Goal: Transaction & Acquisition: Purchase product/service

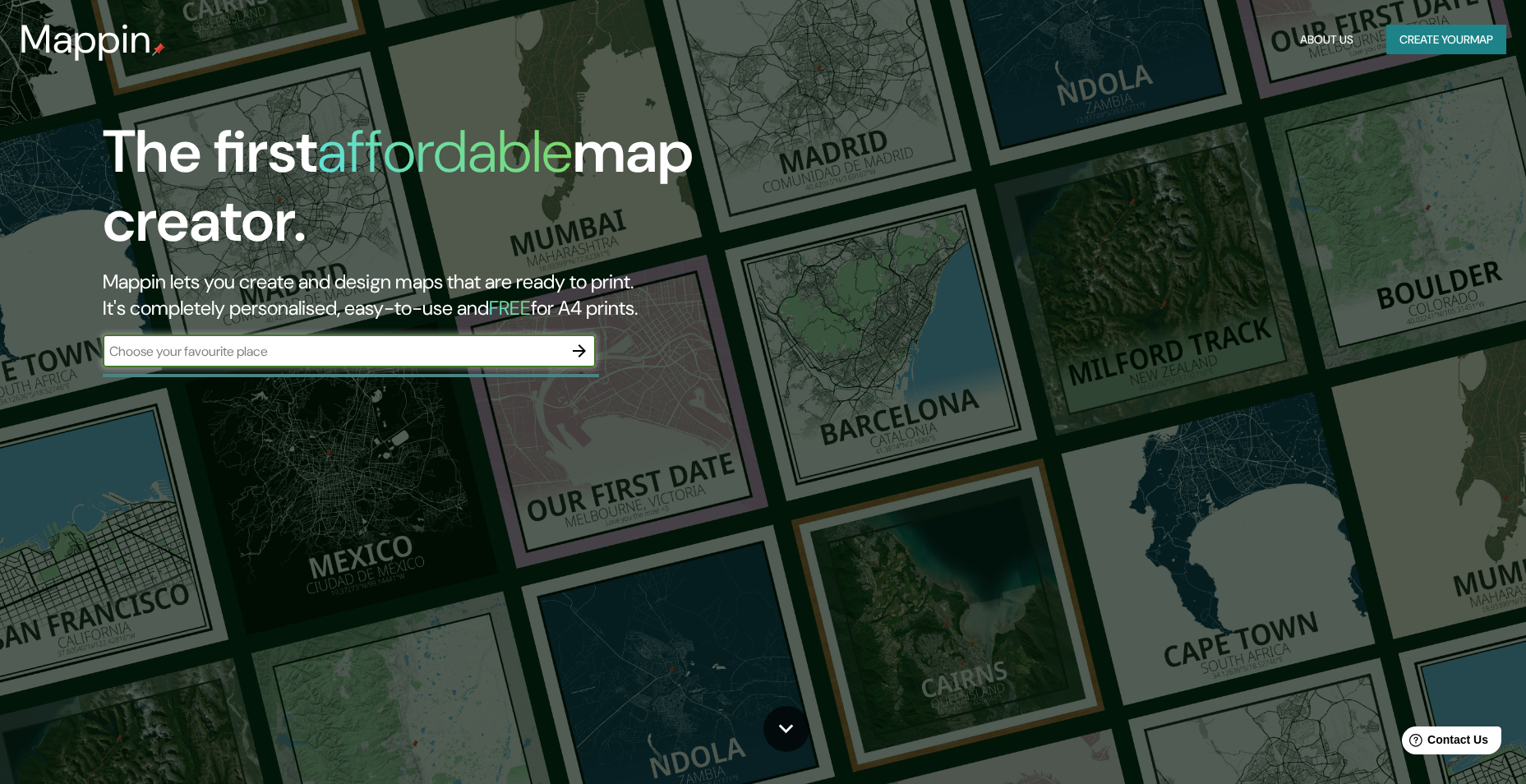
click at [351, 358] on input "text" at bounding box center [332, 351] width 460 height 19
type input "buenaventura"
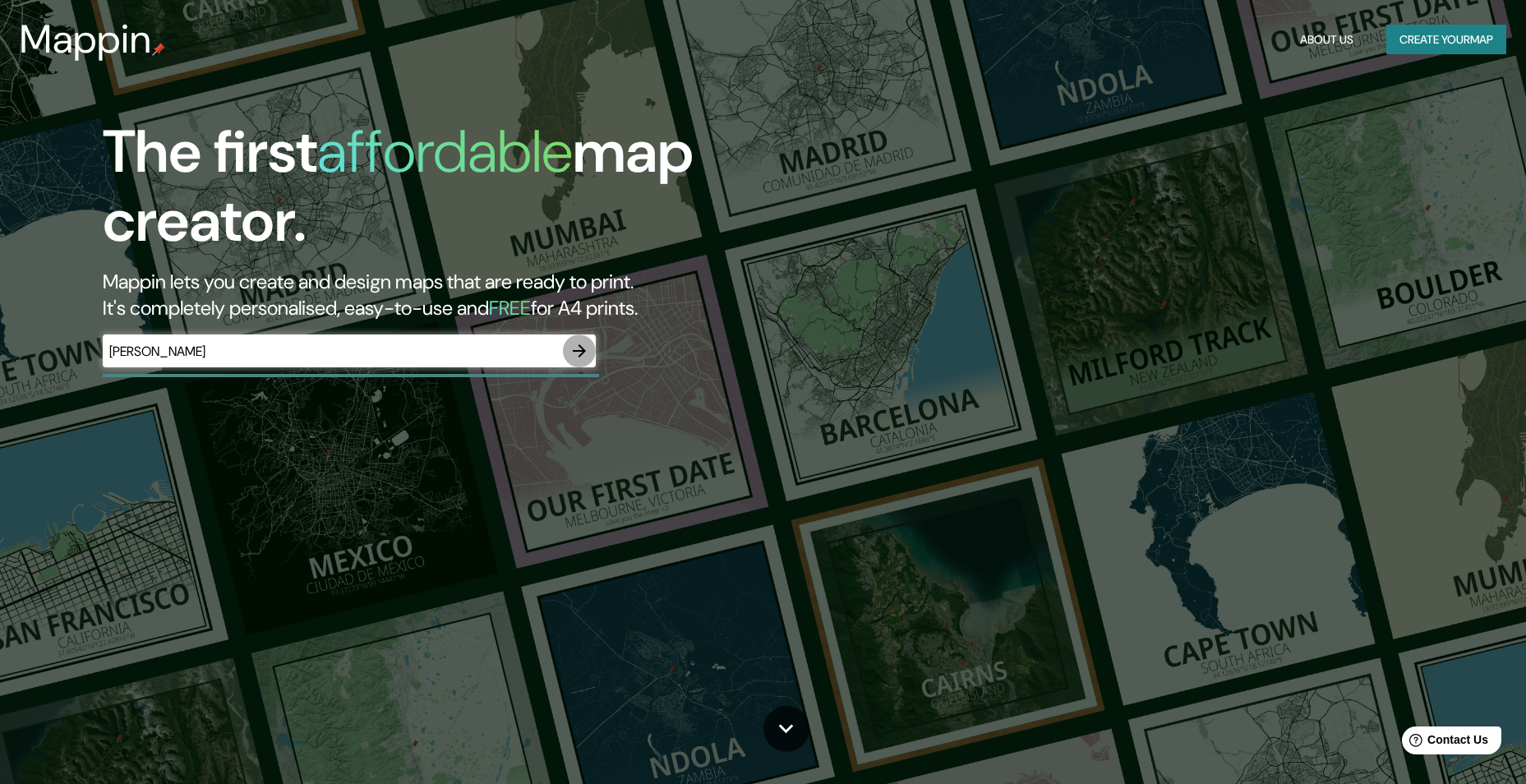
click at [578, 343] on icon "button" at bounding box center [579, 350] width 19 height 19
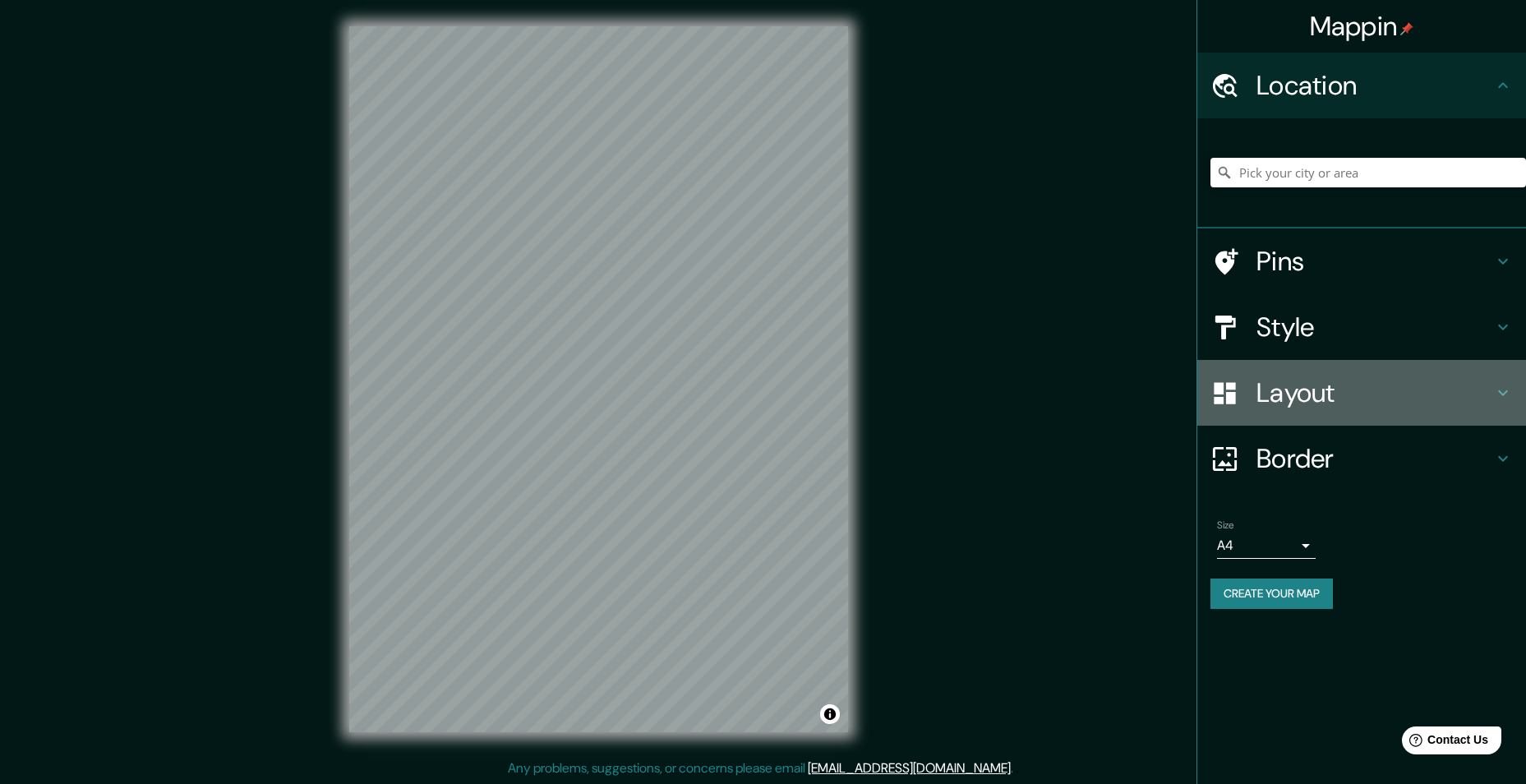
click at [1223, 399] on icon at bounding box center [1224, 392] width 21 height 21
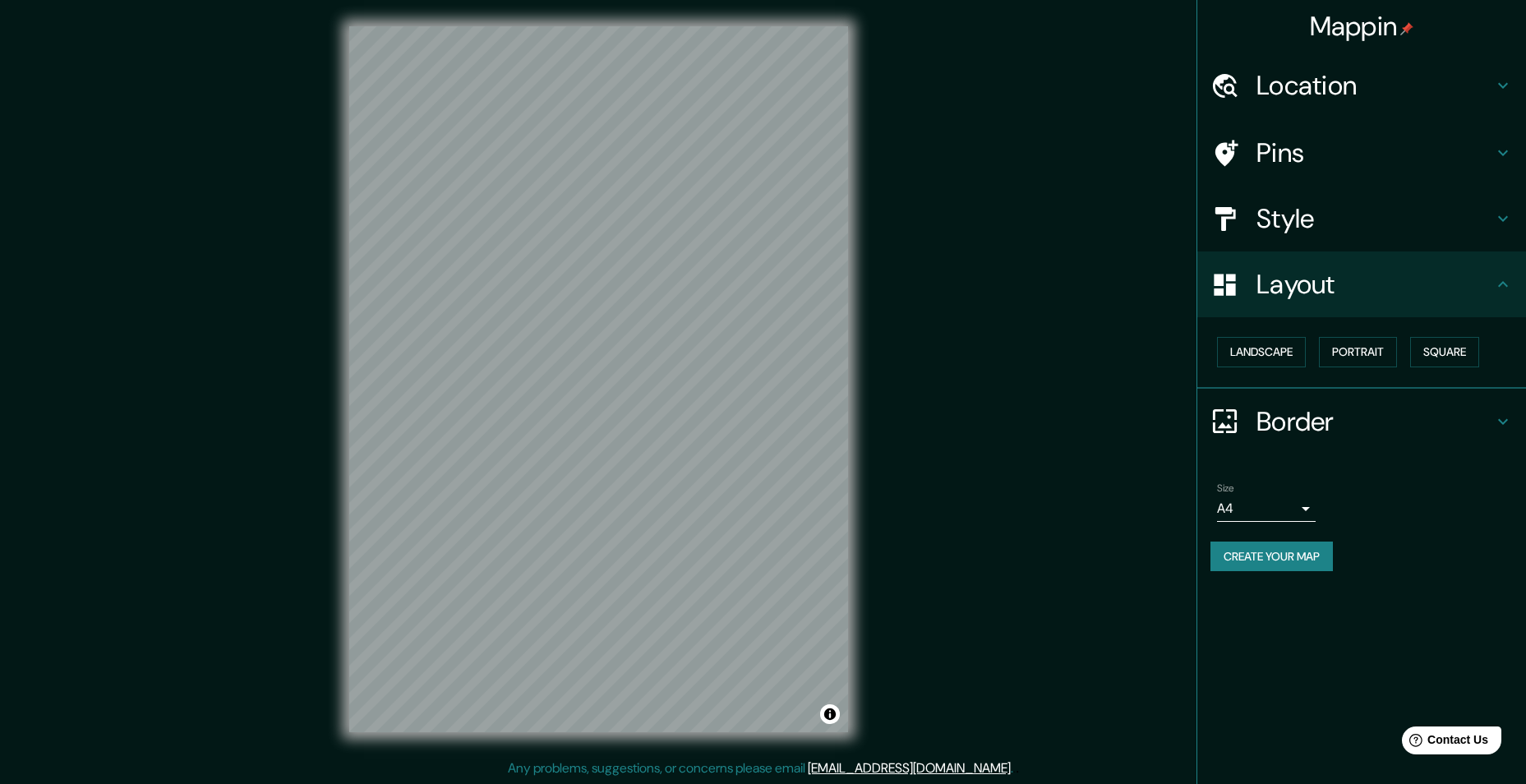
click at [1267, 219] on h4 "Style" at bounding box center [1374, 218] width 237 height 33
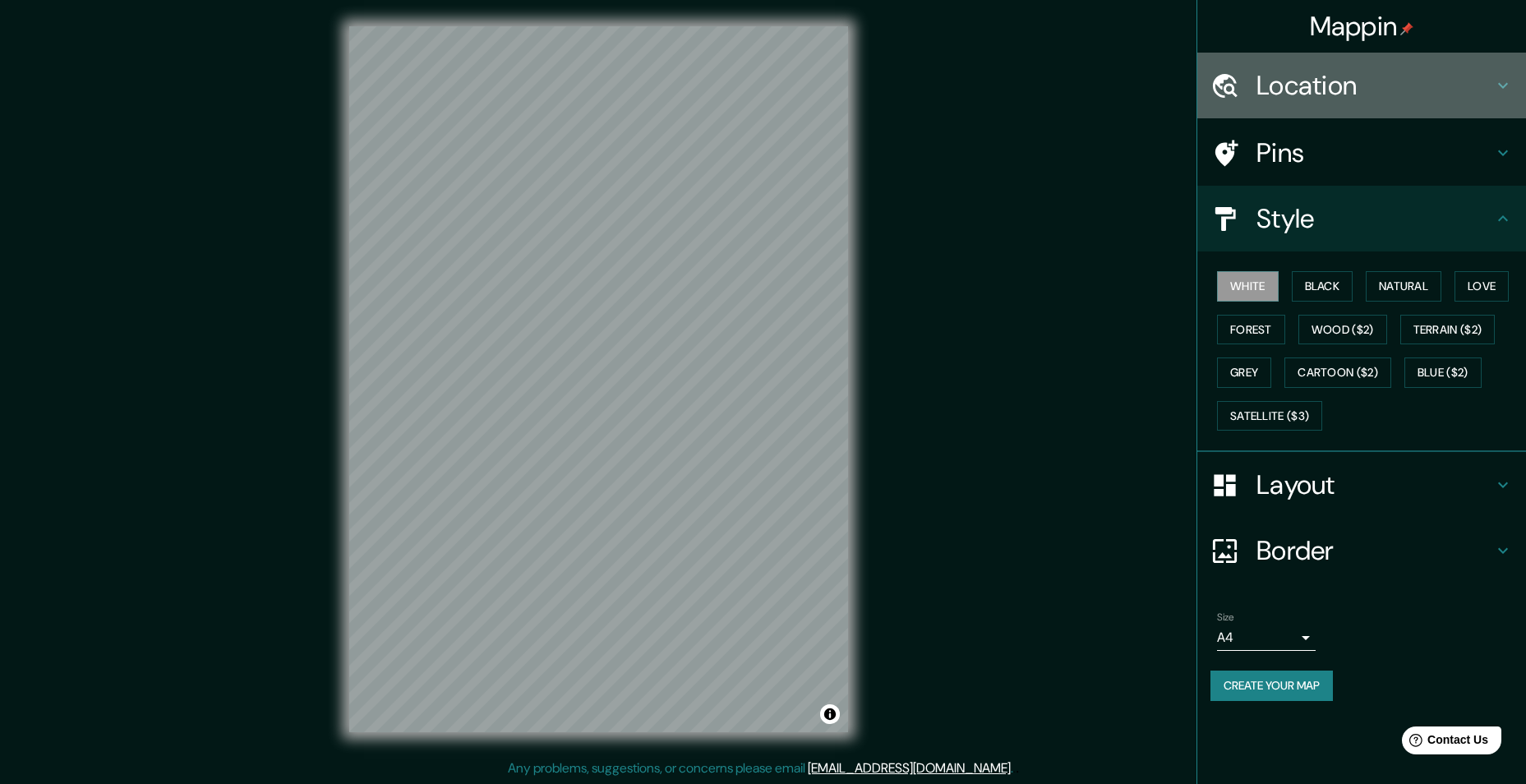
click at [1292, 92] on h4 "Location" at bounding box center [1374, 85] width 237 height 33
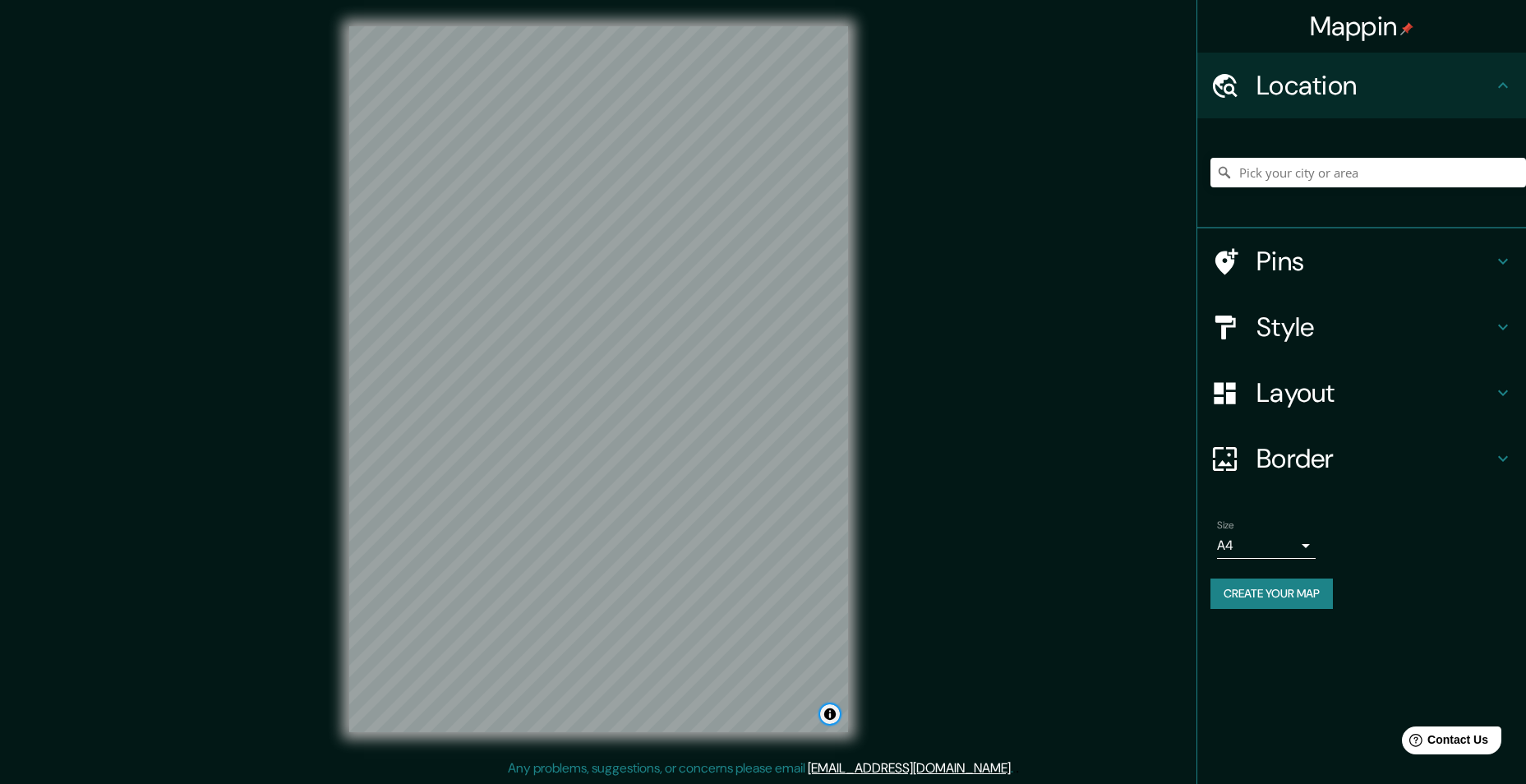
click at [832, 714] on button "Toggle attribution" at bounding box center [830, 714] width 19 height 19
click at [833, 714] on button "Toggle attribution" at bounding box center [830, 714] width 19 height 19
click at [1447, 742] on span "Contact Us" at bounding box center [1458, 740] width 64 height 14
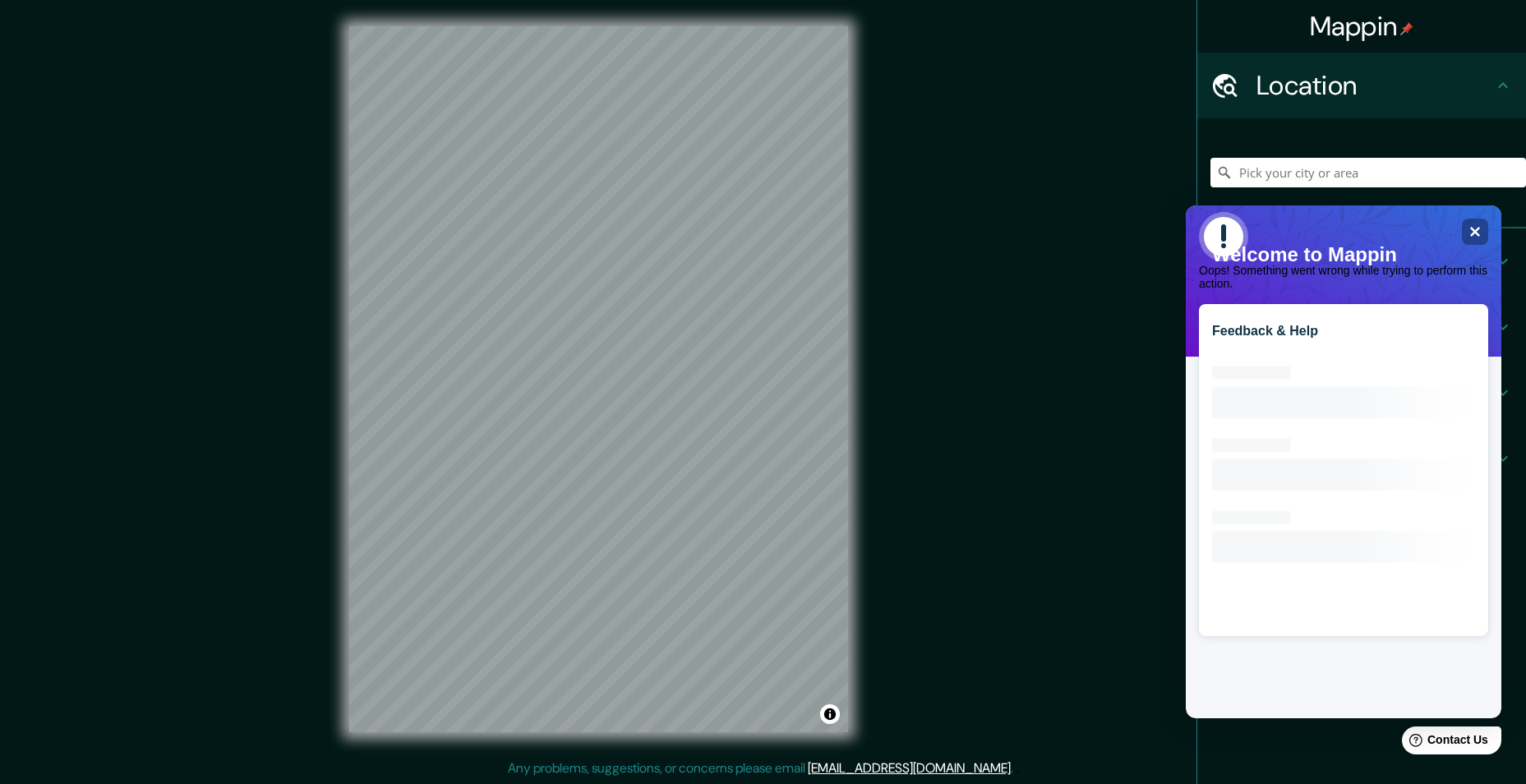
click at [1100, 416] on div "Mappin Location Pins Style Layout Border Choose a border. Hint : you can make l…" at bounding box center [763, 392] width 1526 height 785
click at [1478, 231] on icon "Close" at bounding box center [1474, 231] width 13 height 13
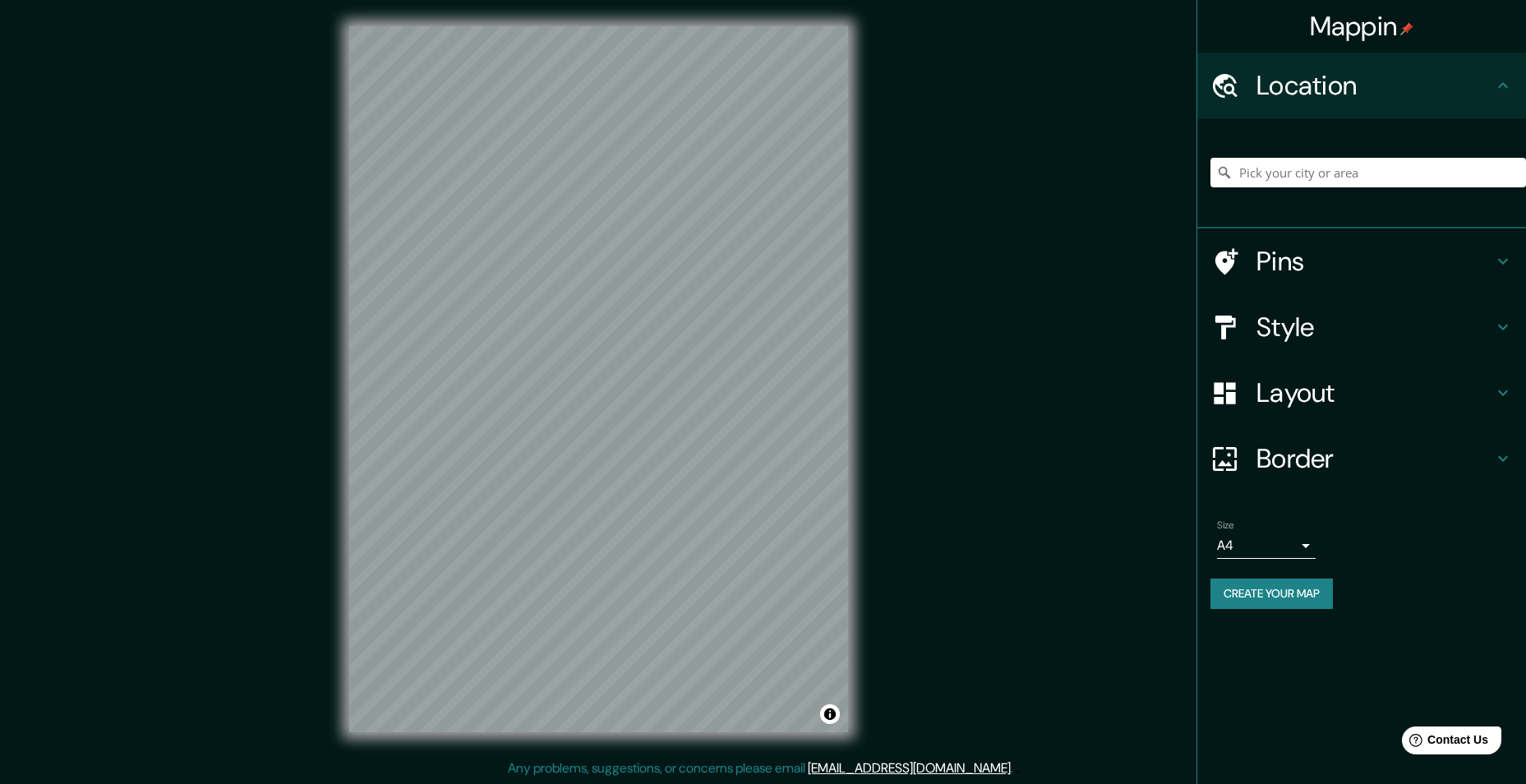
click at [984, 525] on div "Mappin Location Pins Style Layout Border Choose a border. Hint : you can make l…" at bounding box center [763, 392] width 1526 height 785
click at [904, 538] on div "Mappin Location Pins Style Layout Border Choose a border. Hint : you can make l…" at bounding box center [763, 392] width 1526 height 785
click at [540, 398] on div at bounding box center [539, 394] width 14 height 14
click at [538, 390] on div at bounding box center [539, 394] width 14 height 14
click at [582, 405] on div at bounding box center [586, 403] width 14 height 14
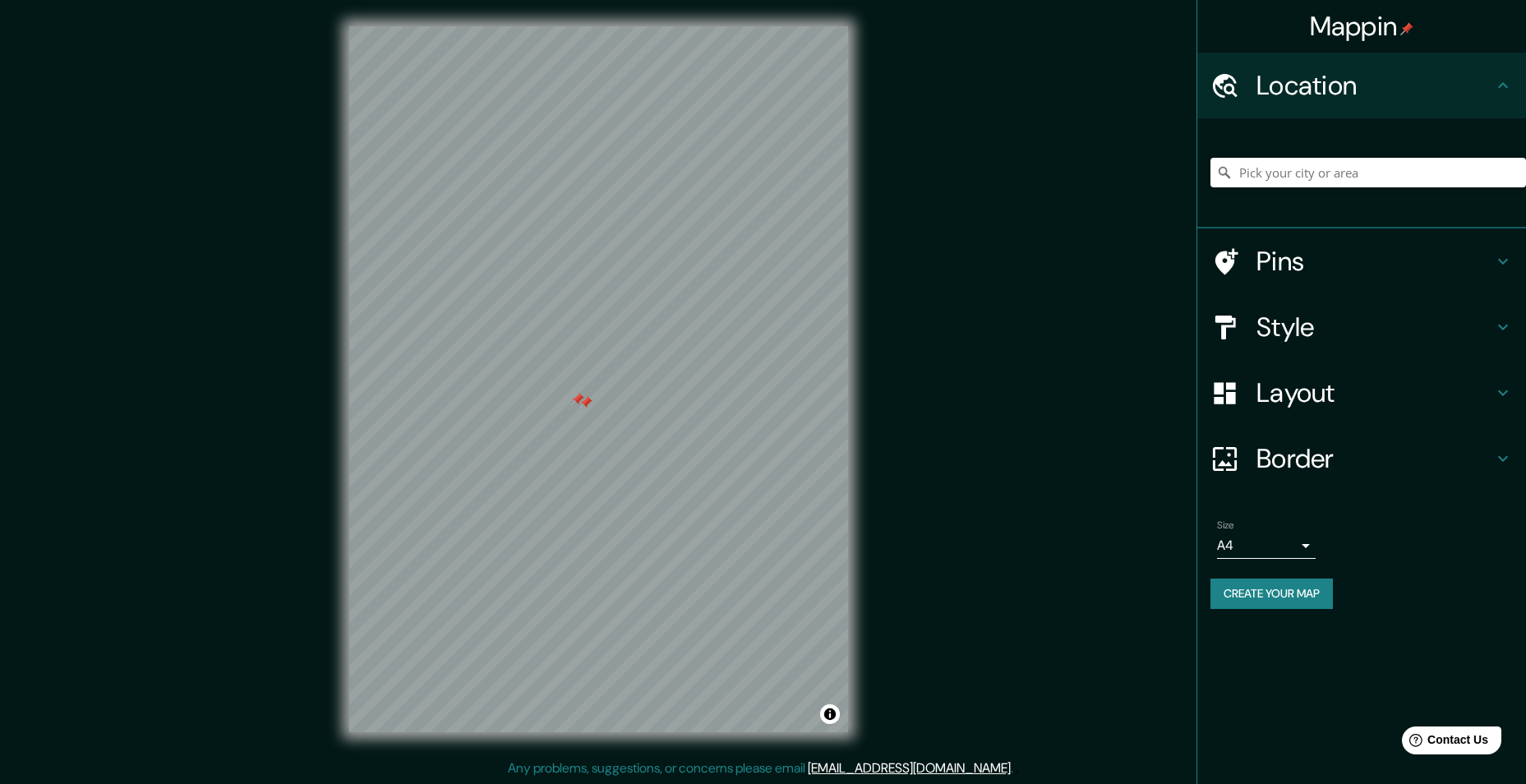
click at [584, 401] on div at bounding box center [586, 403] width 14 height 14
click at [578, 393] on div at bounding box center [578, 399] width 14 height 14
click at [1447, 741] on span "Contact Us" at bounding box center [1458, 740] width 64 height 14
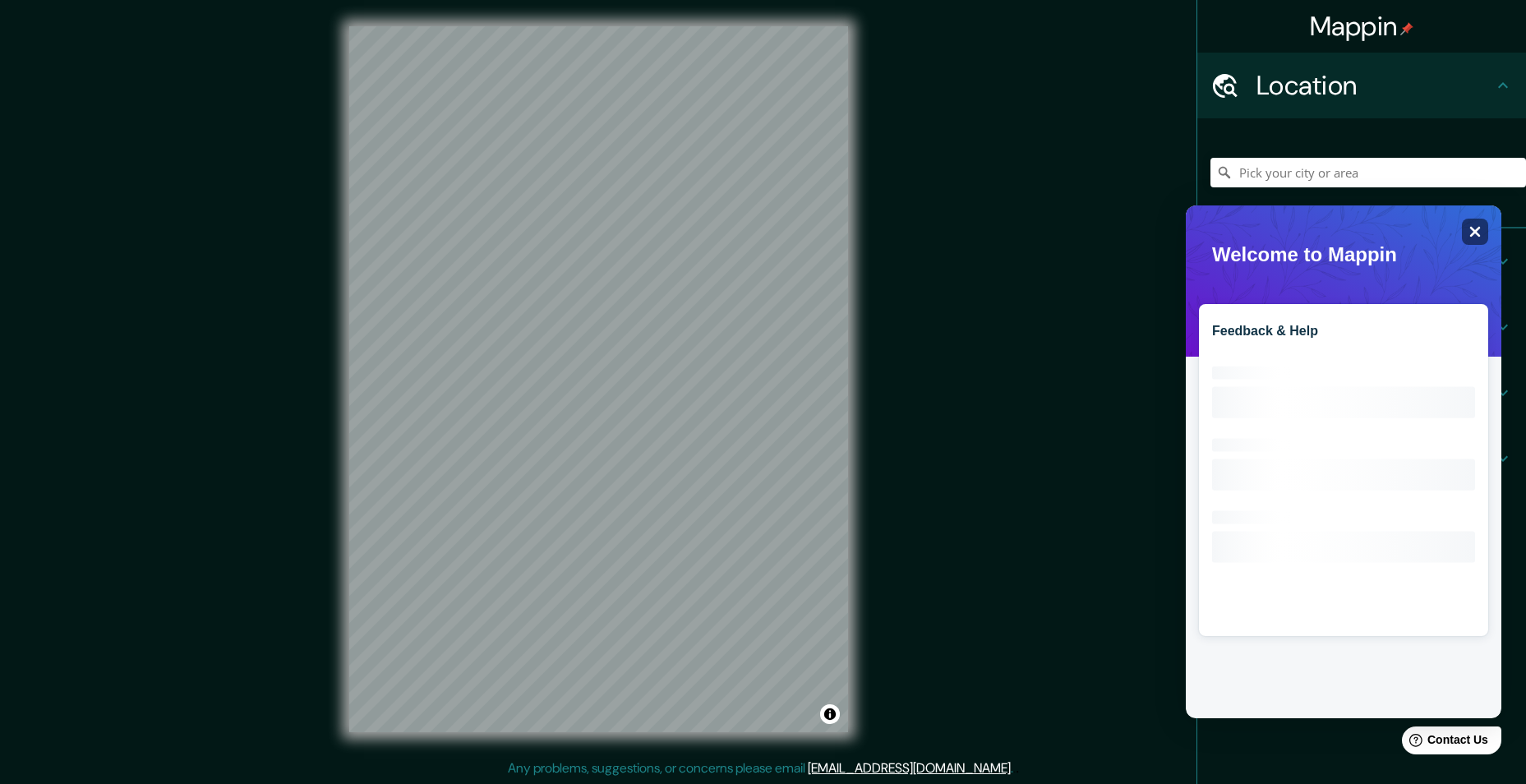
click at [1474, 228] on icon "Close" at bounding box center [1474, 231] width 13 height 13
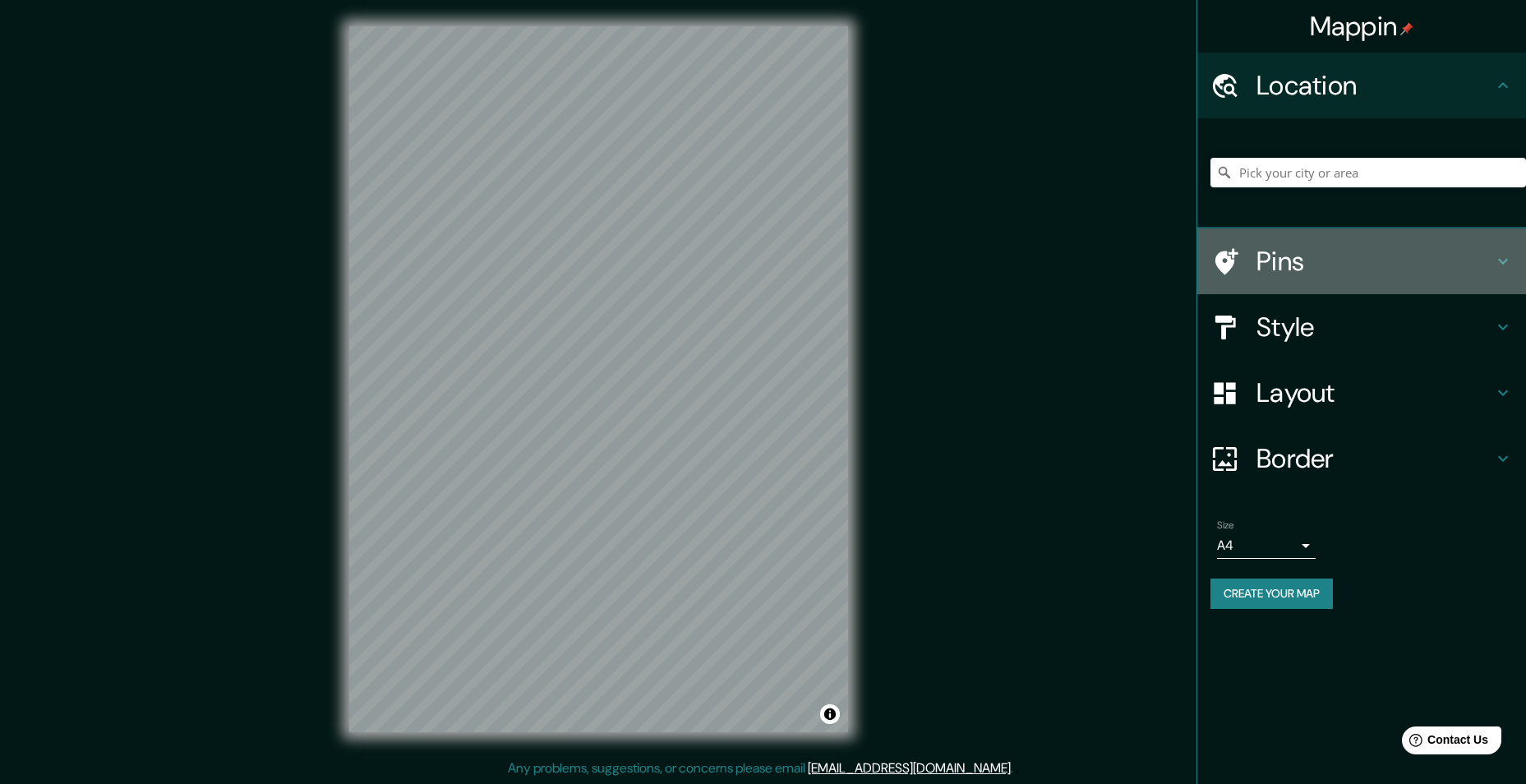
click at [1283, 264] on h4 "Pins" at bounding box center [1374, 261] width 237 height 33
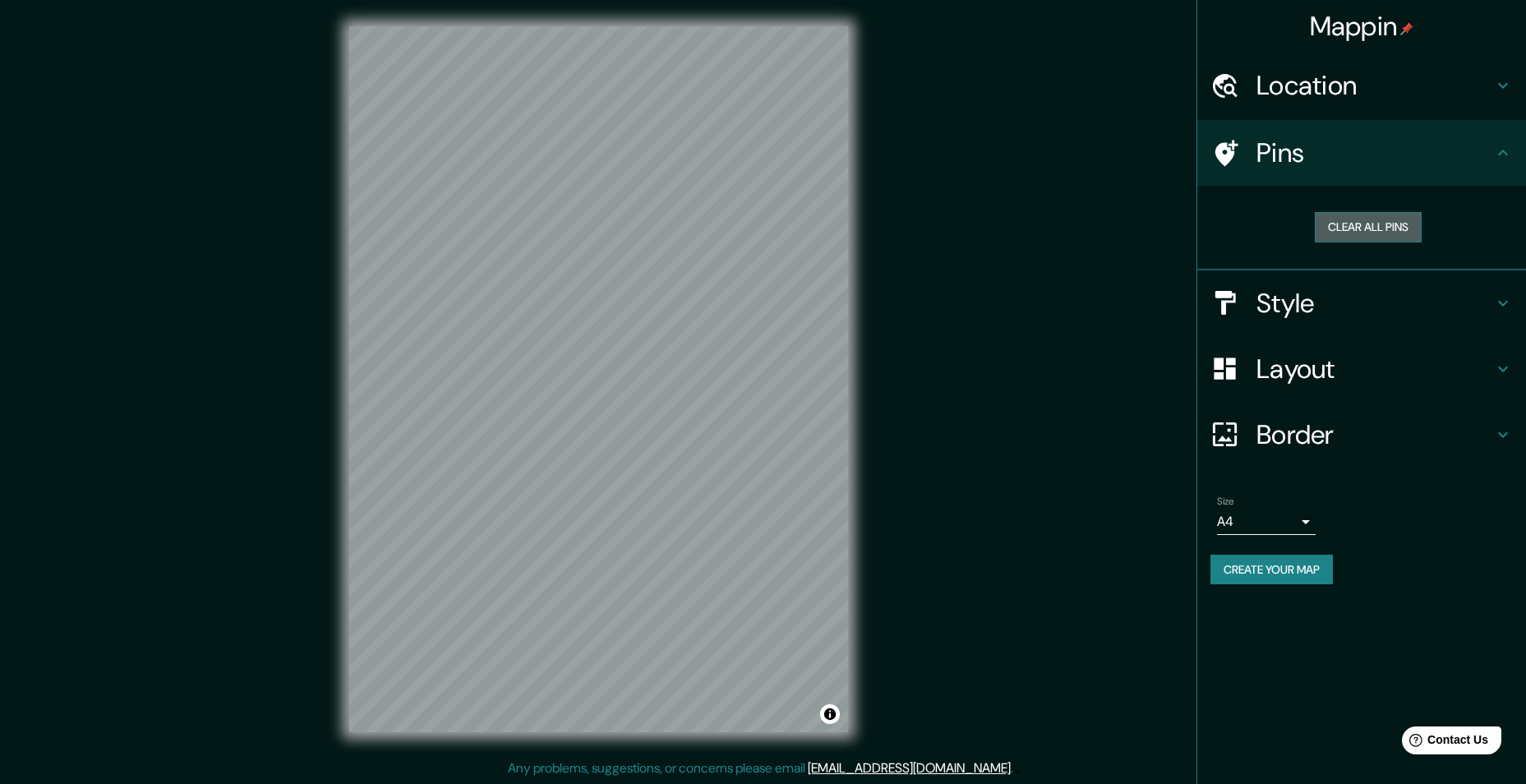
click at [1372, 231] on button "Clear all pins" at bounding box center [1368, 227] width 107 height 31
click at [1457, 740] on span "Contact Us" at bounding box center [1458, 740] width 64 height 14
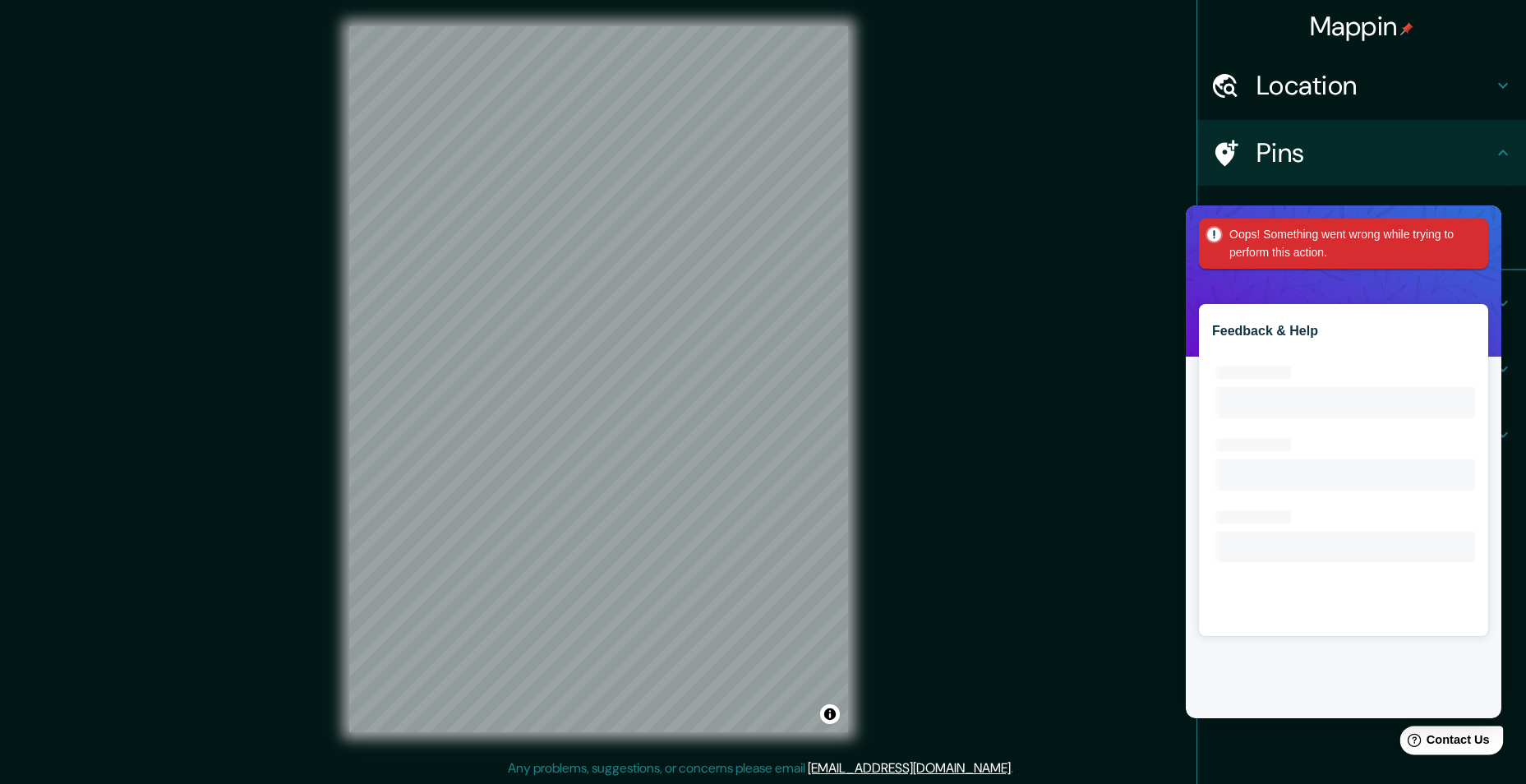
click at [1457, 740] on span "Contact Us" at bounding box center [1458, 740] width 64 height 14
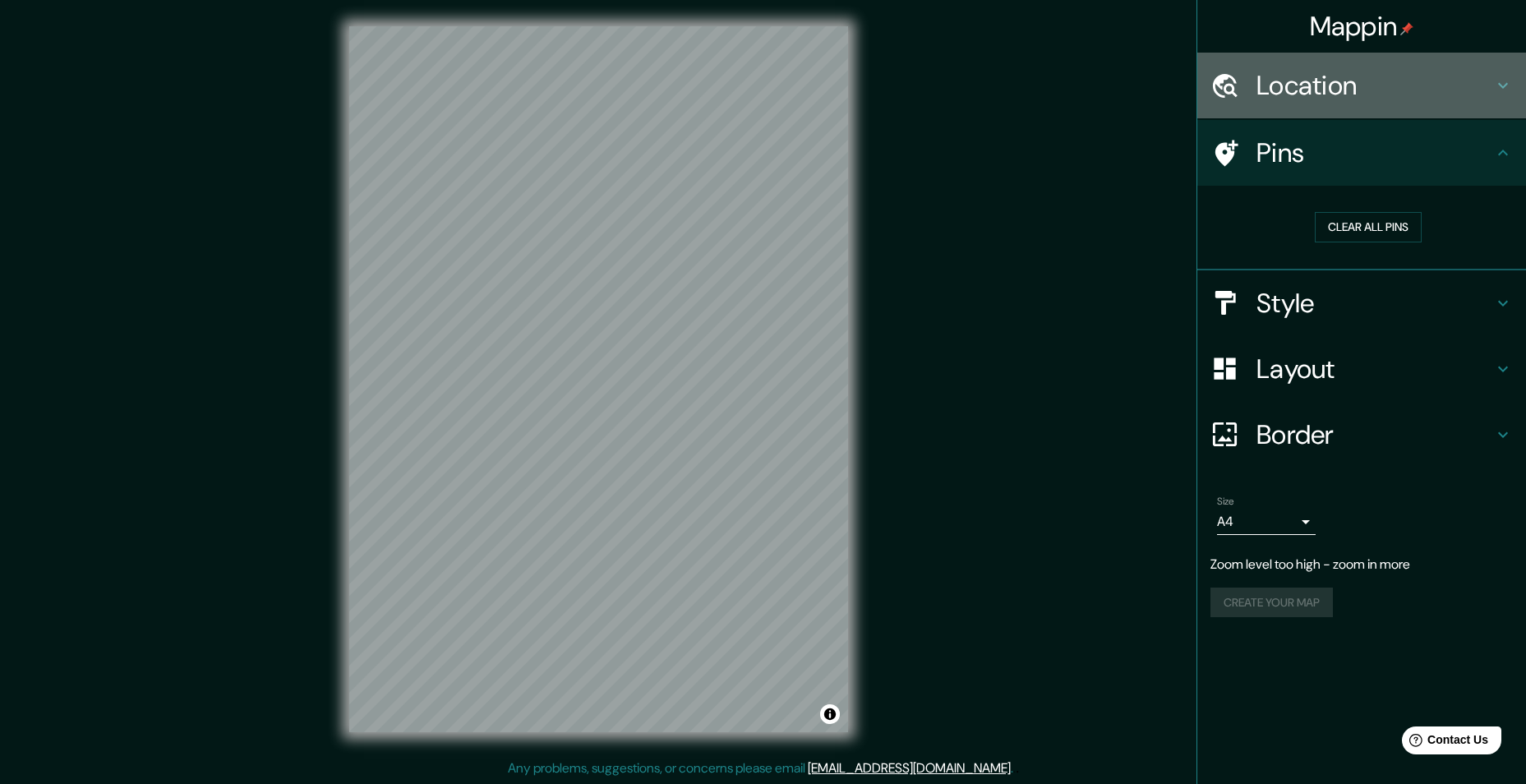
click at [1507, 87] on icon at bounding box center [1503, 85] width 19 height 19
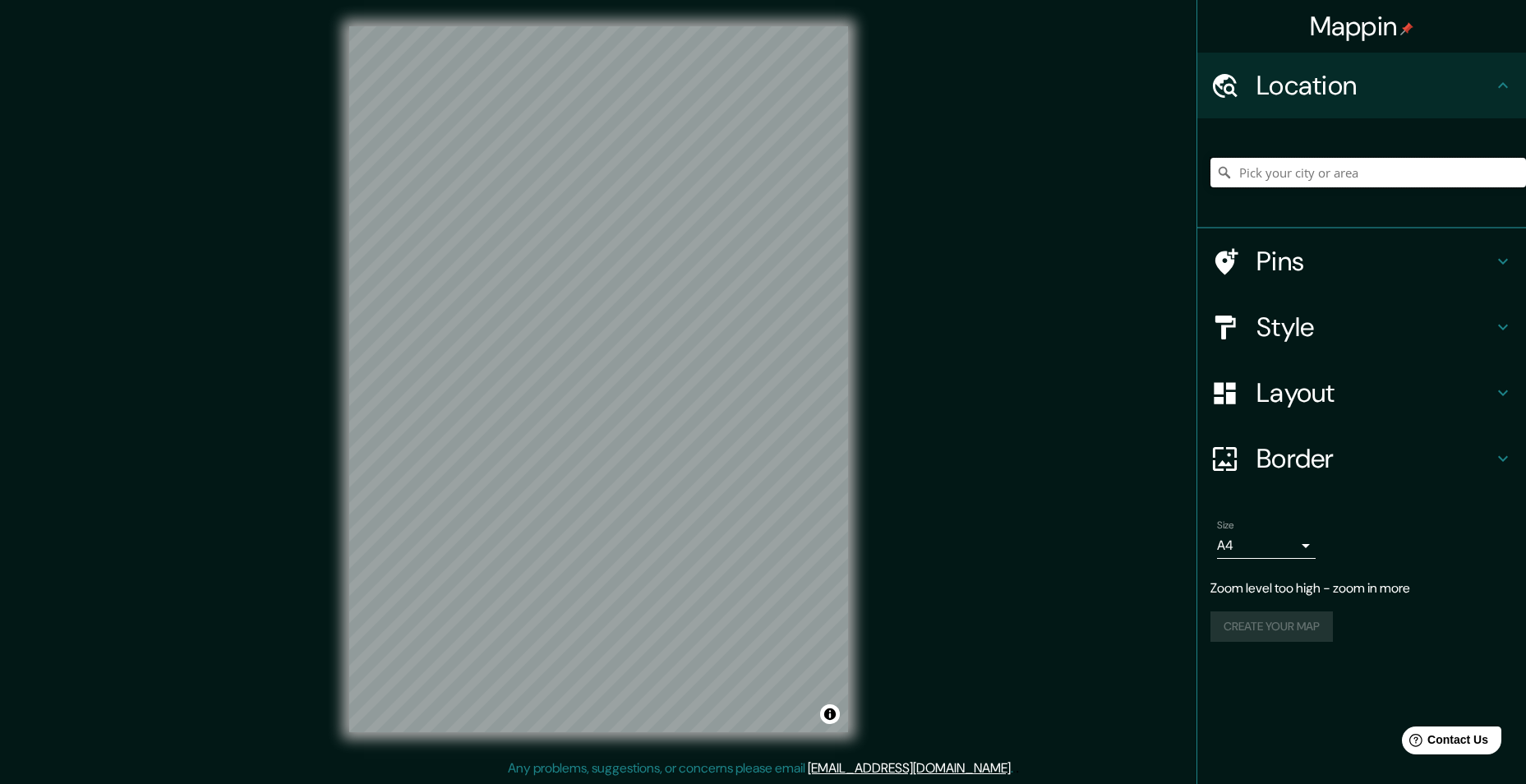
click at [1406, 165] on input "Pick your city or area" at bounding box center [1368, 172] width 315 height 30
type input "Buenaventura, Valle del Cauca, Colombia"
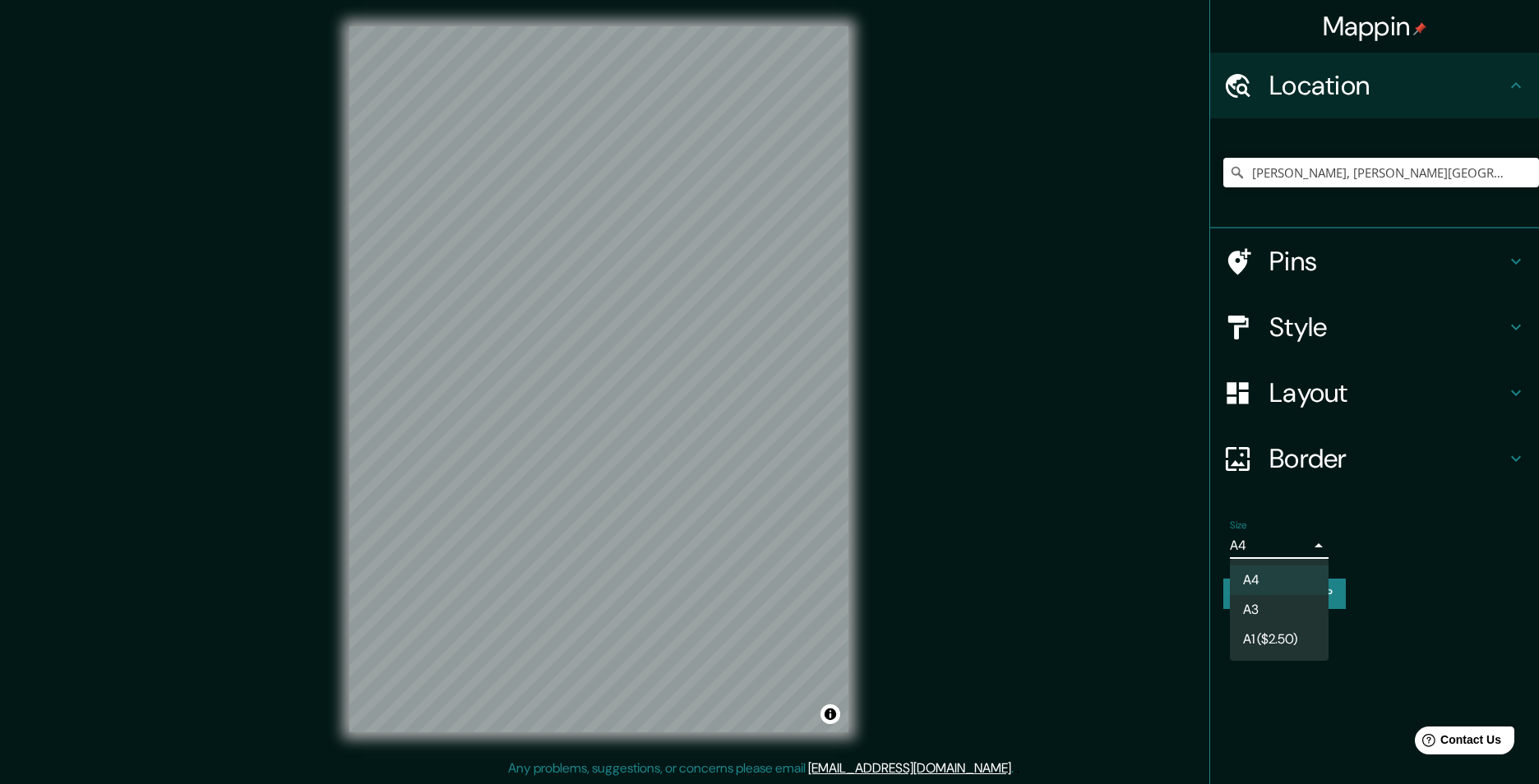
click at [1307, 545] on body "Mappin Location Buenaventura, Valle del Cauca, Colombia Buenaventura Valle del …" at bounding box center [769, 392] width 1539 height 784
click at [1252, 600] on li "A3" at bounding box center [1279, 609] width 98 height 30
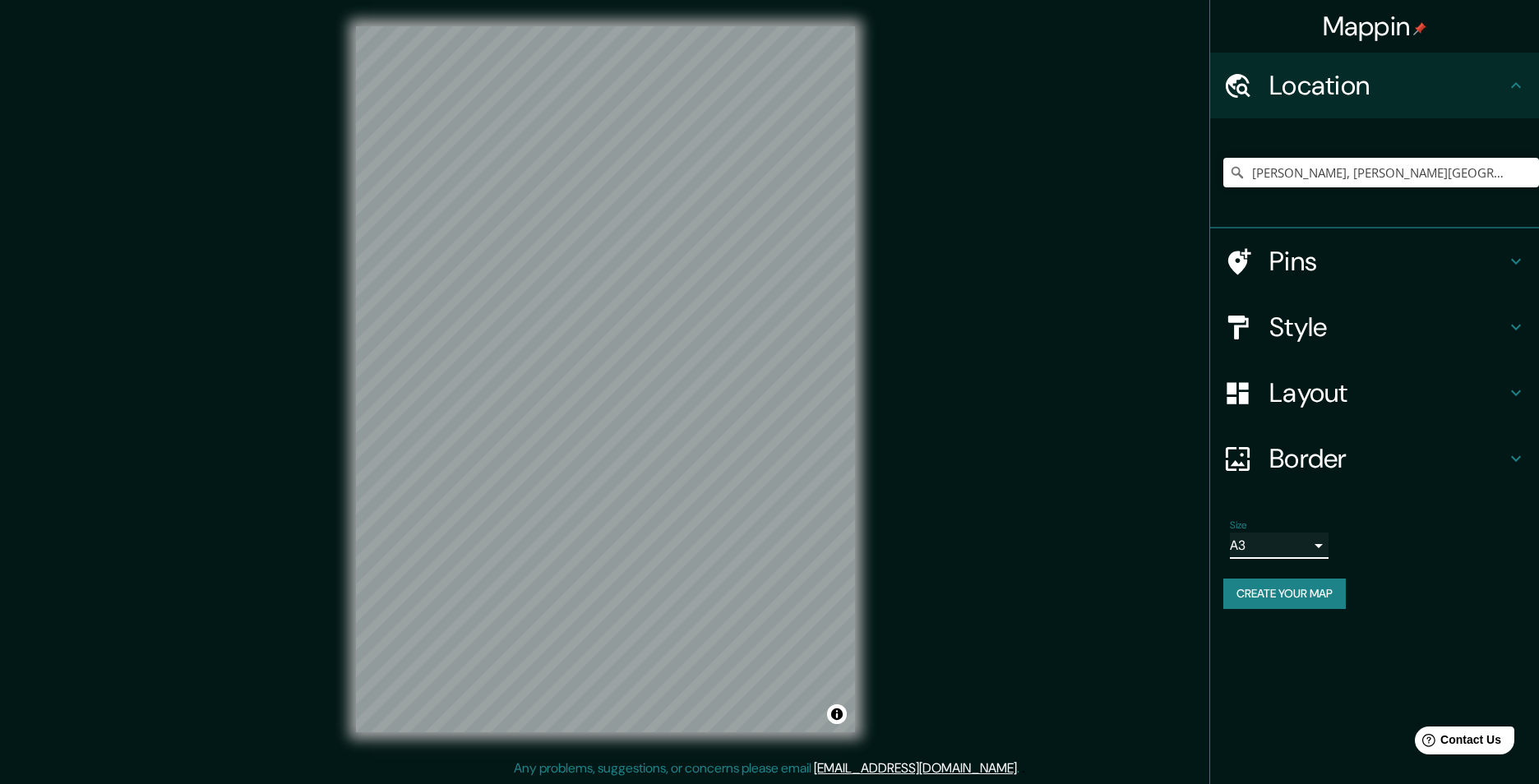
type input "a4"
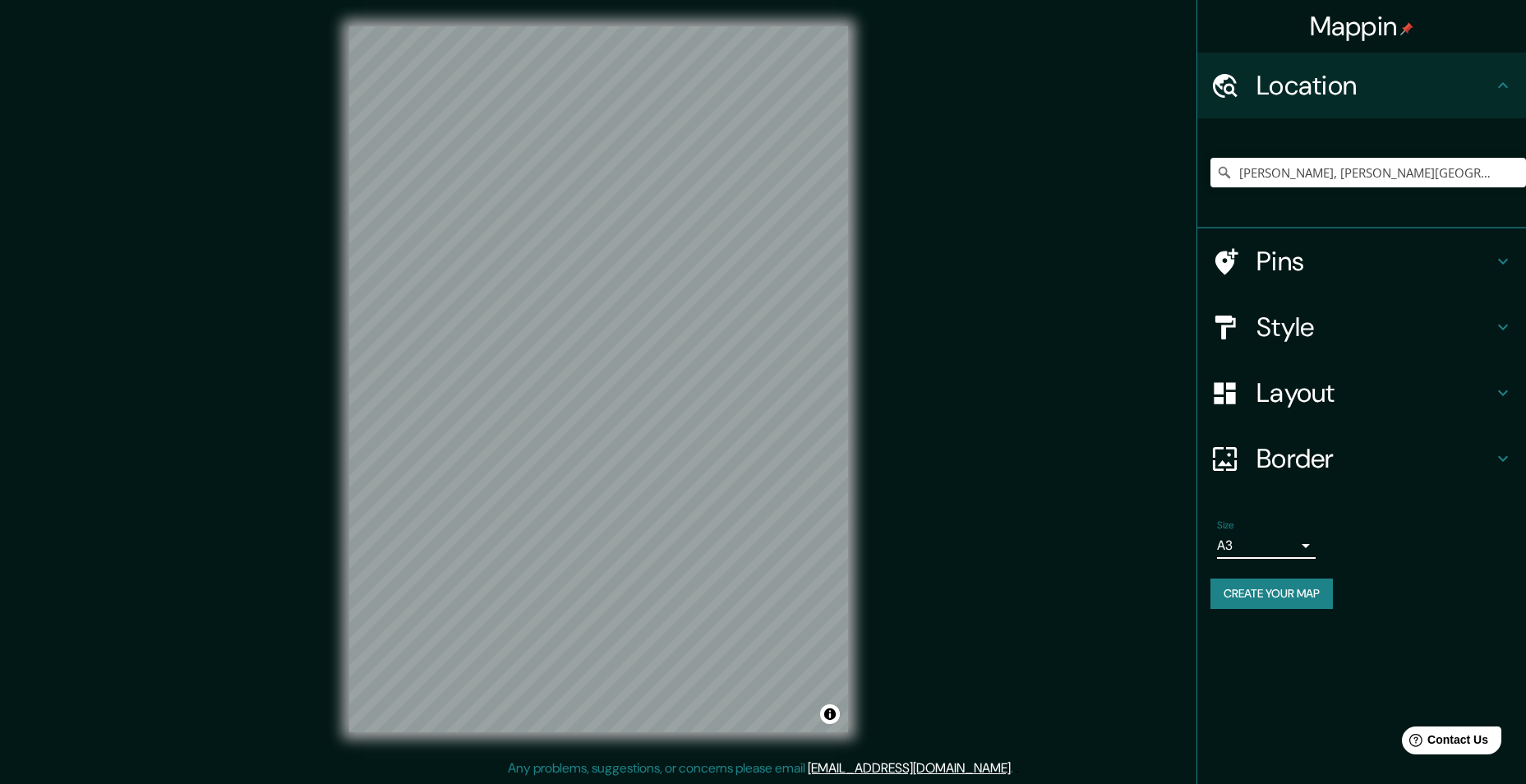
click at [1256, 598] on button "Create your map" at bounding box center [1272, 594] width 122 height 31
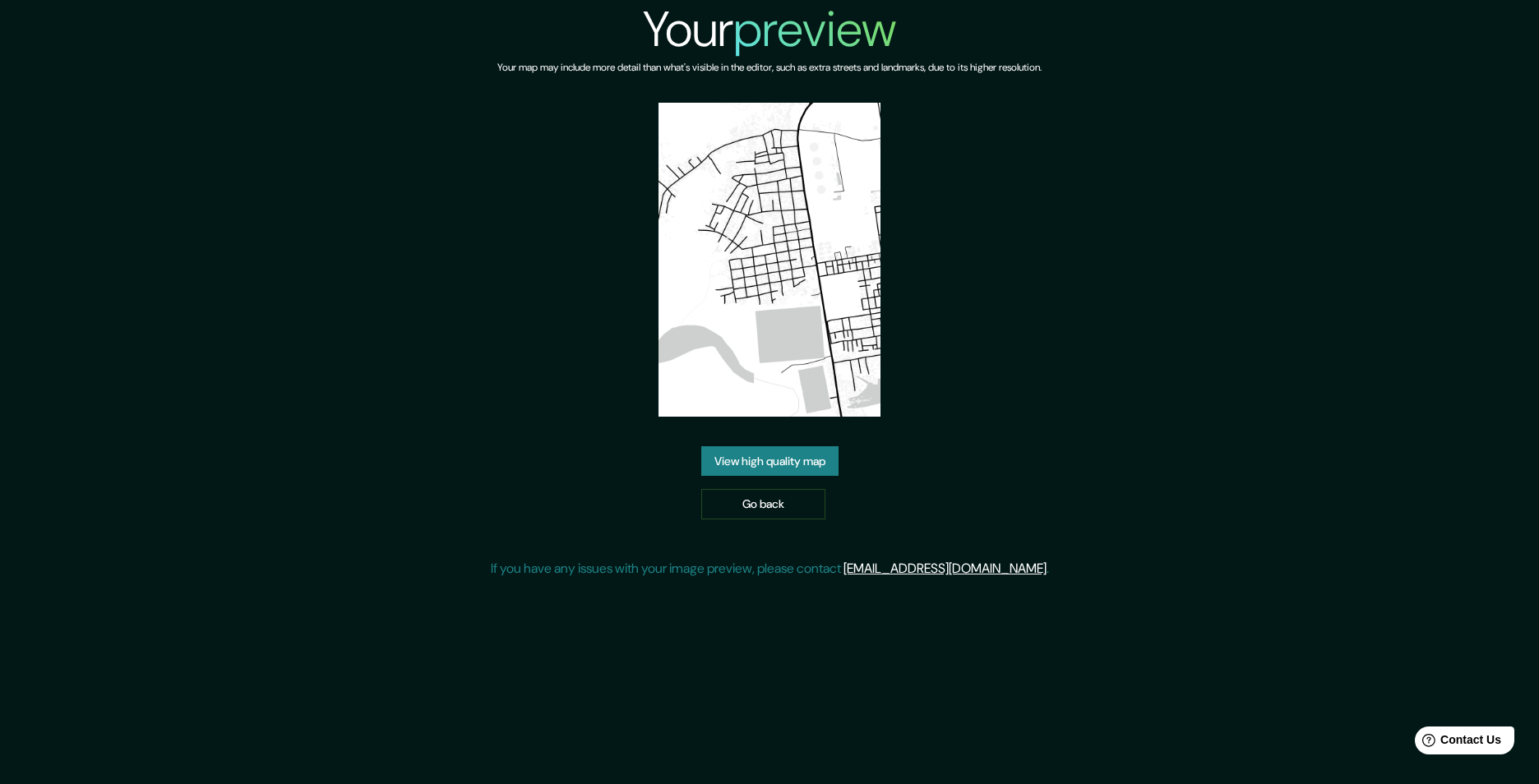
click at [802, 286] on img at bounding box center [770, 259] width 222 height 314
click at [767, 505] on link "Go back" at bounding box center [763, 504] width 124 height 31
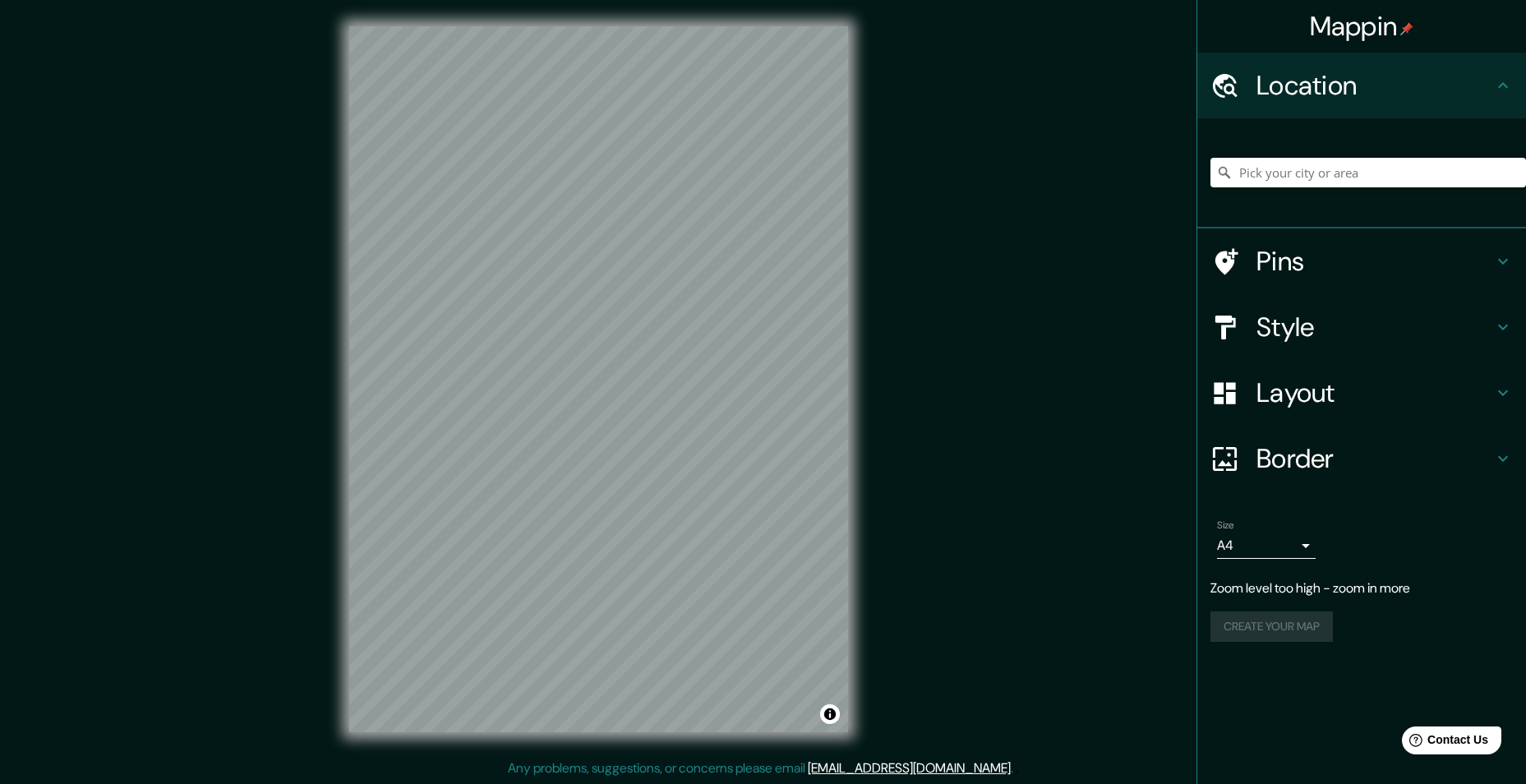
click at [875, 351] on div "Mappin Location Pins Style Layout Border Choose a border. Hint : you can make l…" at bounding box center [763, 392] width 1526 height 785
click at [346, 301] on div "© Mapbox © OpenStreetMap Improve this map" at bounding box center [599, 379] width 552 height 759
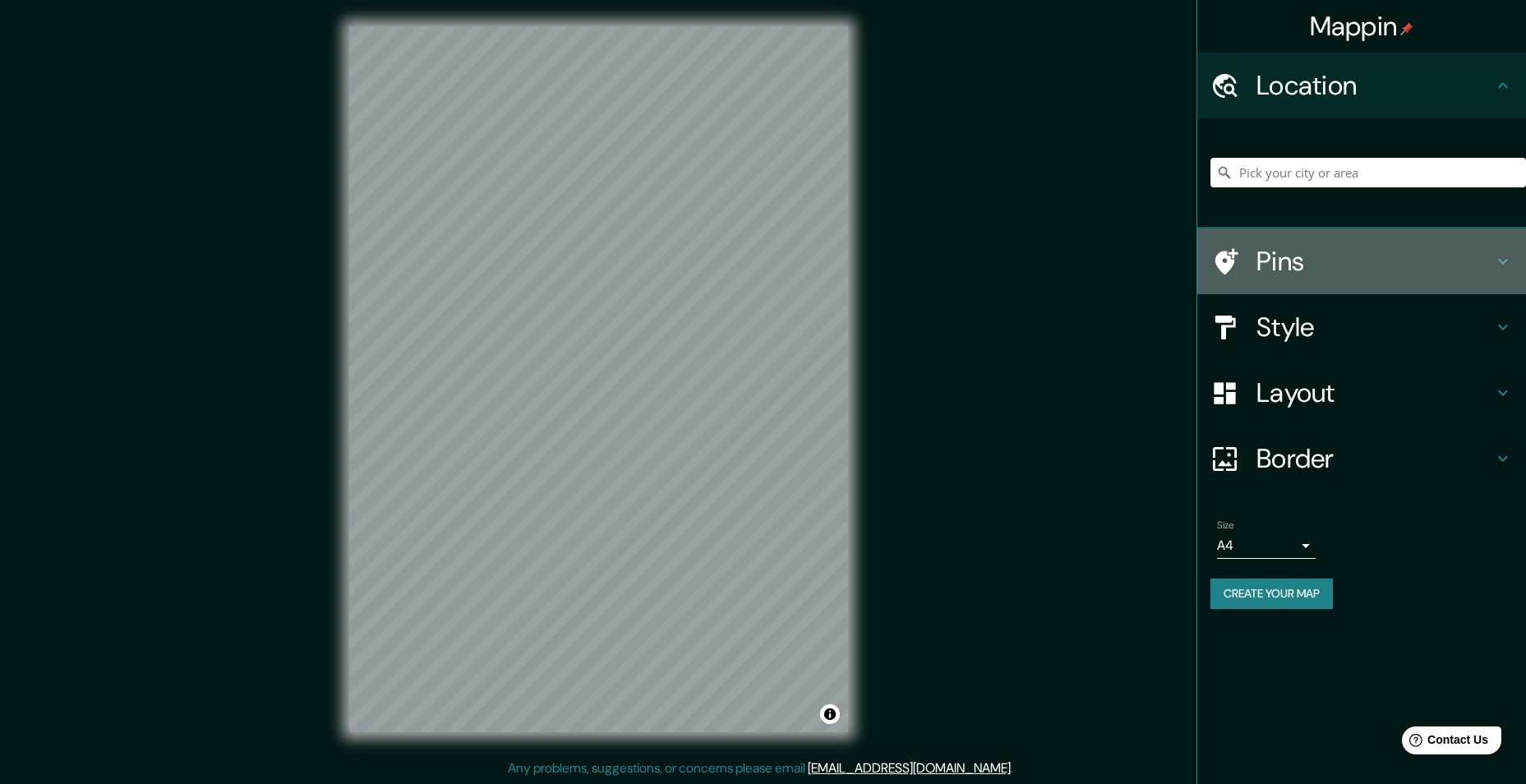
click at [1282, 263] on h4 "Pins" at bounding box center [1374, 261] width 237 height 33
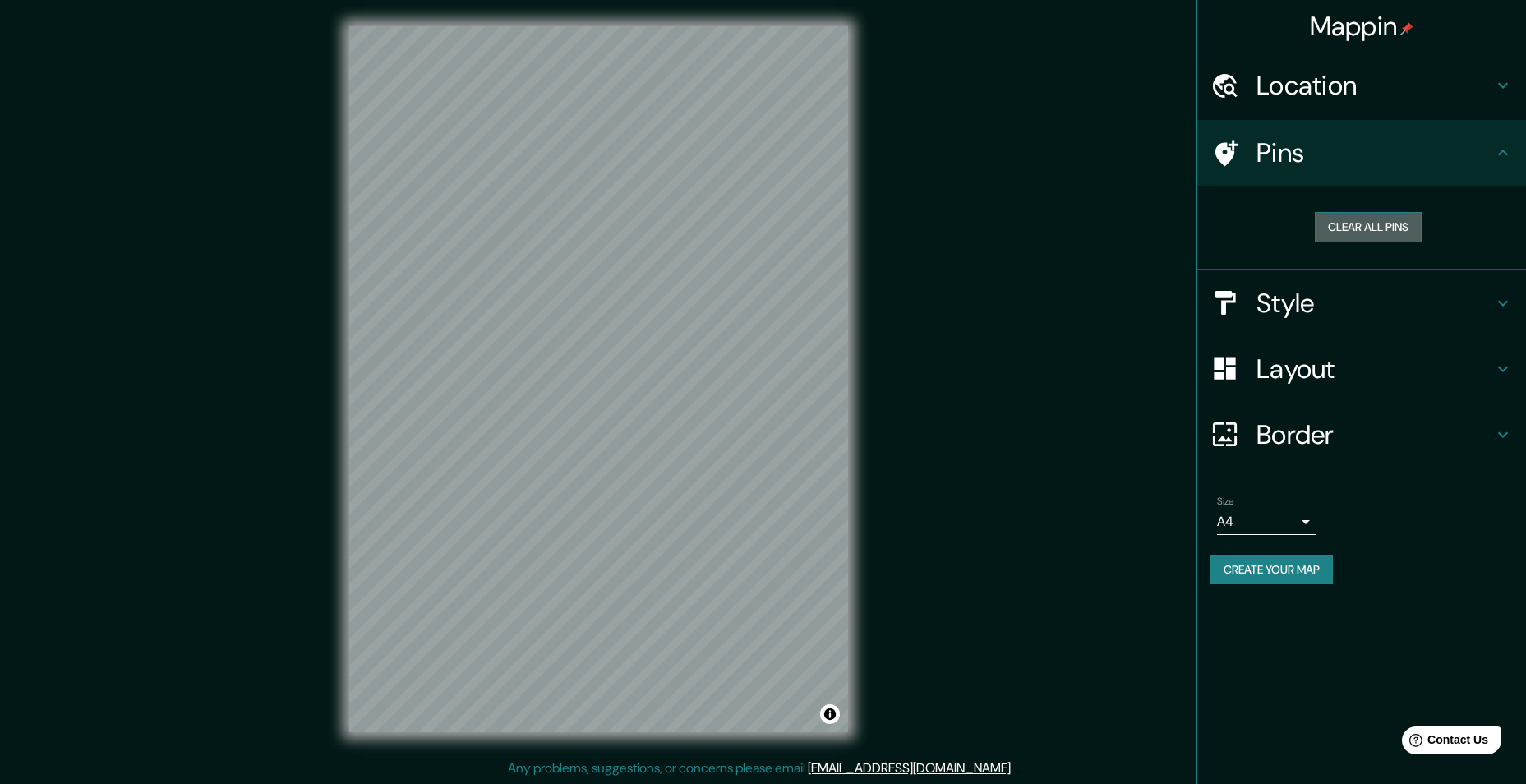
click at [1352, 223] on button "Clear all pins" at bounding box center [1368, 227] width 107 height 31
click at [1370, 222] on button "Clear all pins" at bounding box center [1368, 227] width 107 height 31
click at [1286, 572] on button "Create your map" at bounding box center [1272, 570] width 122 height 31
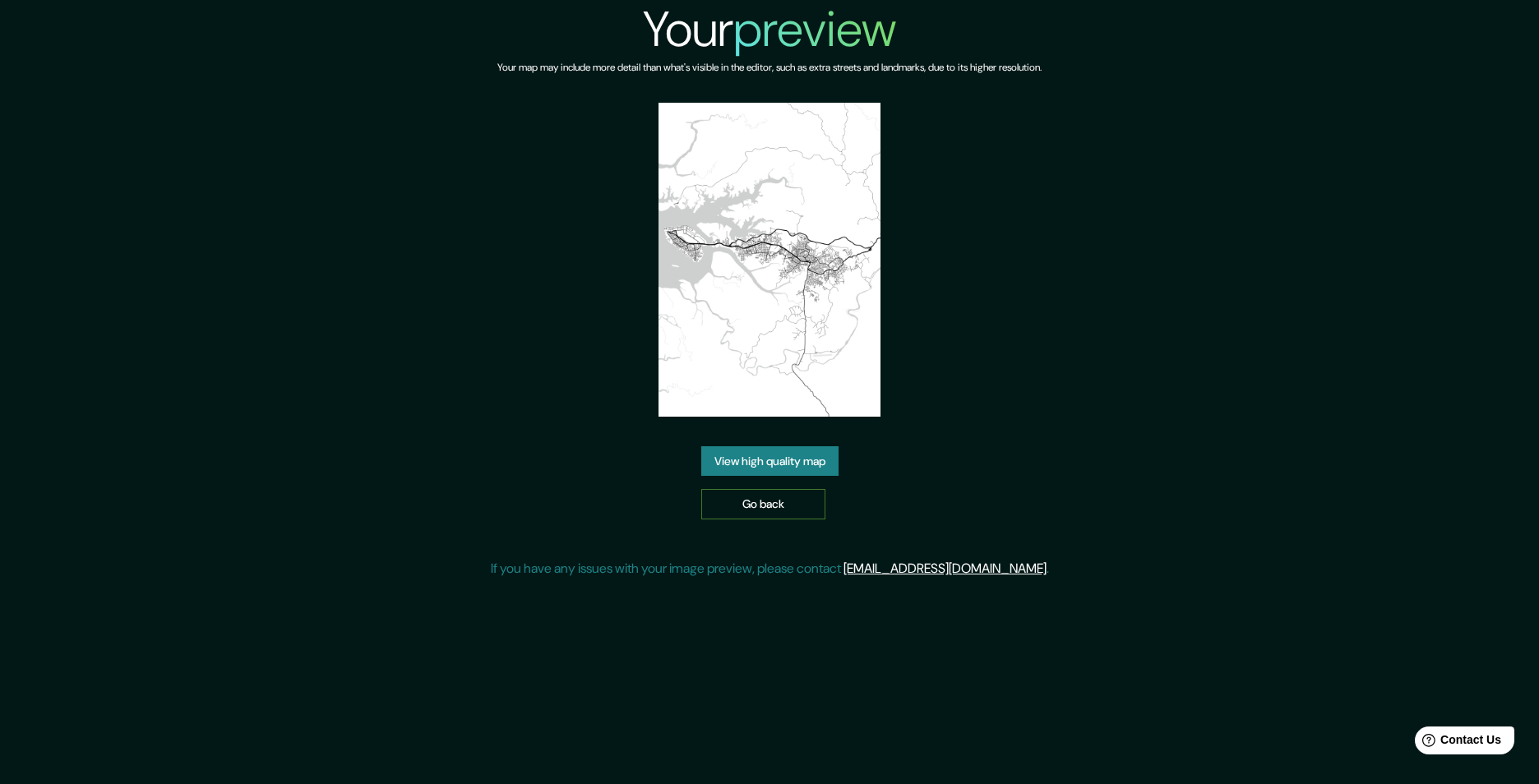
click at [771, 508] on link "Go back" at bounding box center [763, 504] width 124 height 31
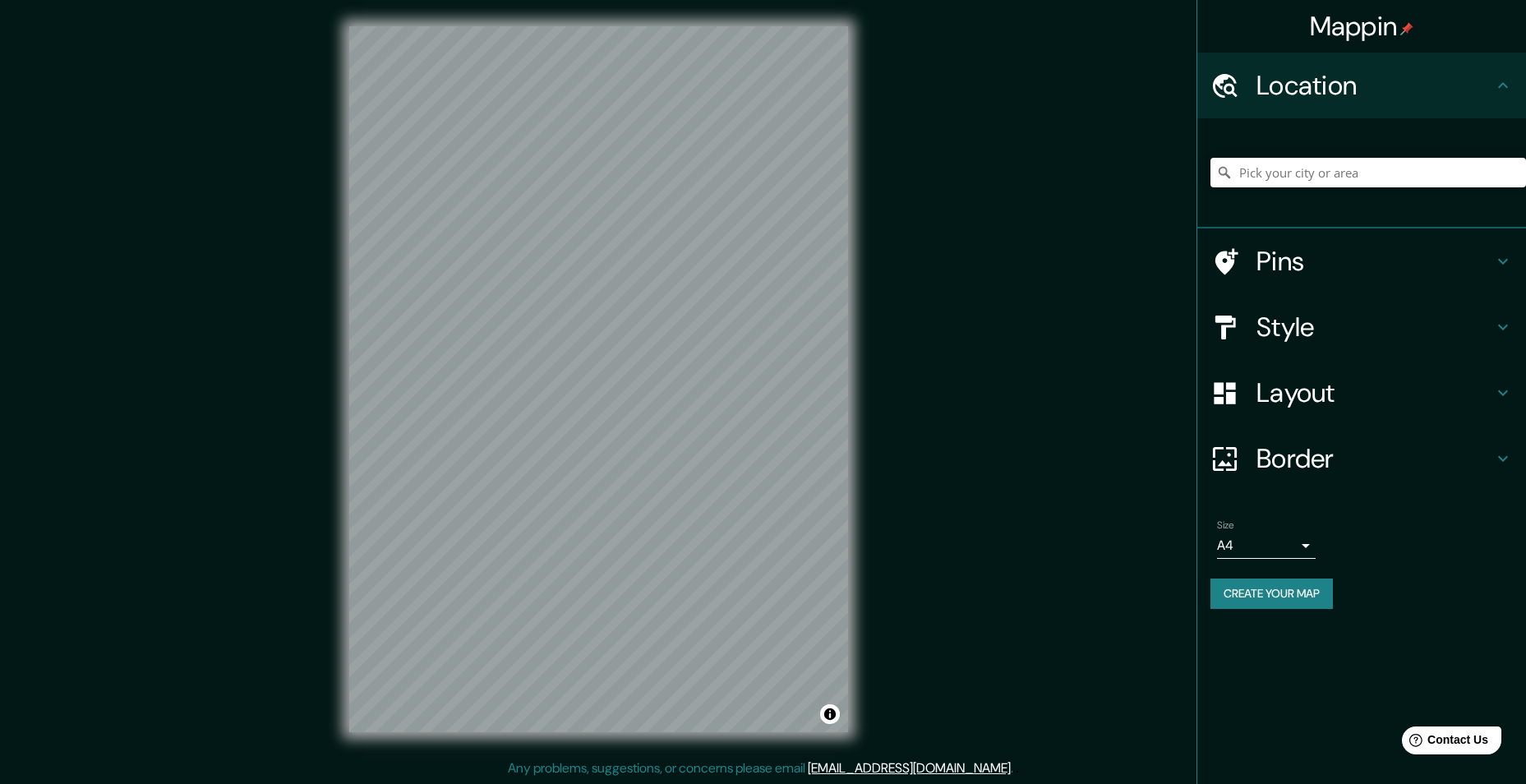
click at [1303, 458] on h4 "Border" at bounding box center [1374, 459] width 237 height 33
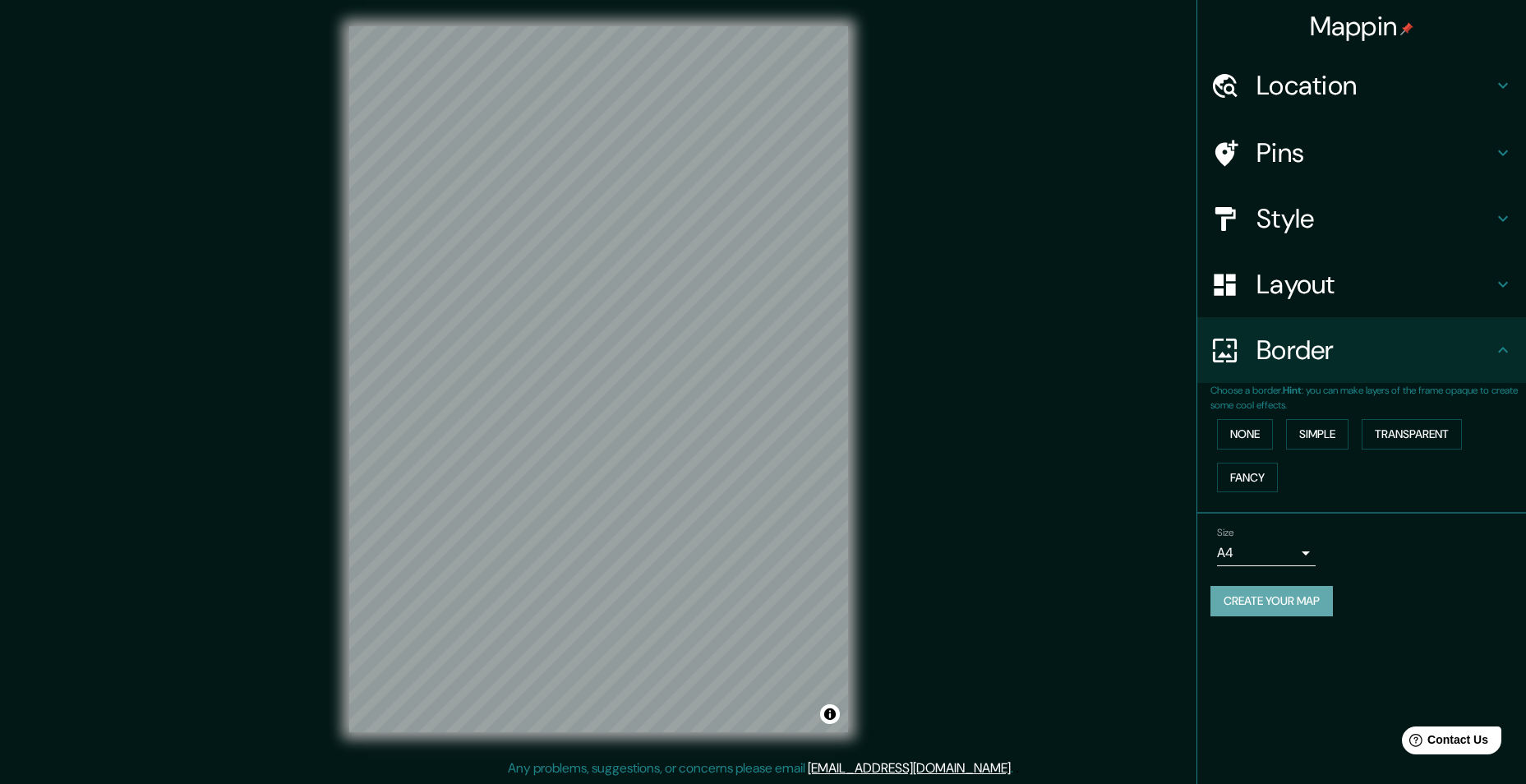
click at [1305, 597] on button "Create your map" at bounding box center [1272, 601] width 122 height 31
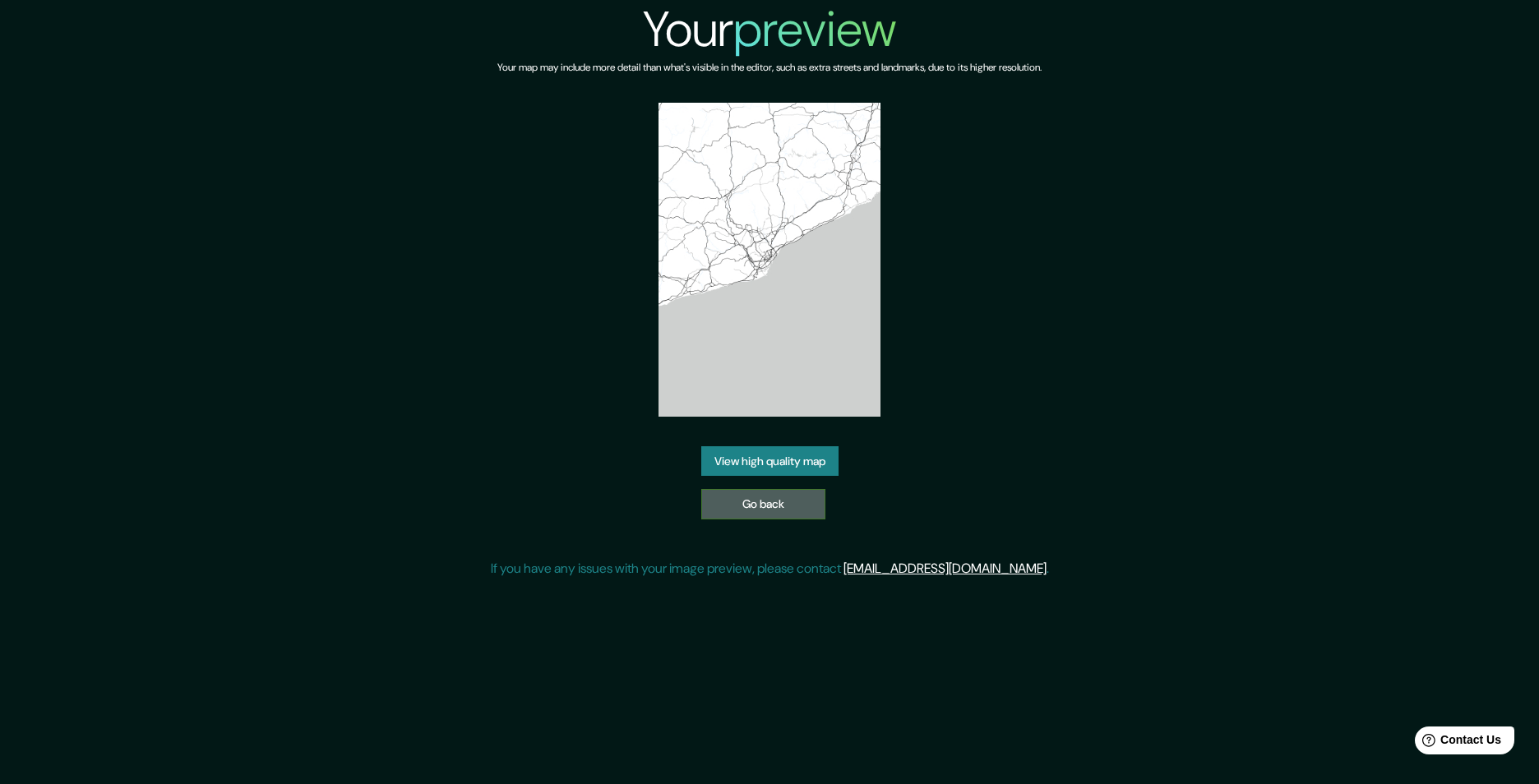
click at [763, 489] on link "Go back" at bounding box center [763, 504] width 124 height 31
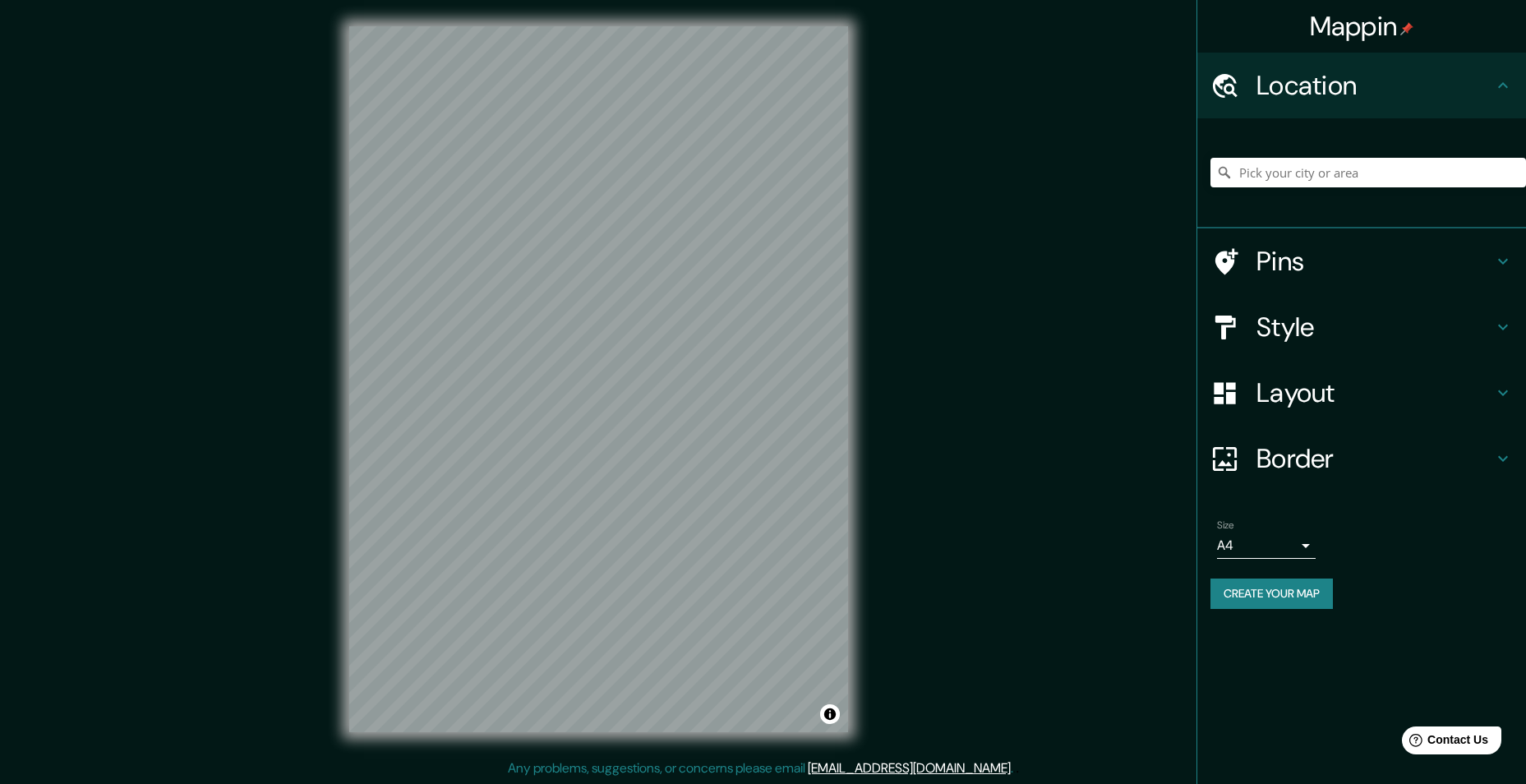
click at [1225, 401] on icon at bounding box center [1225, 393] width 29 height 29
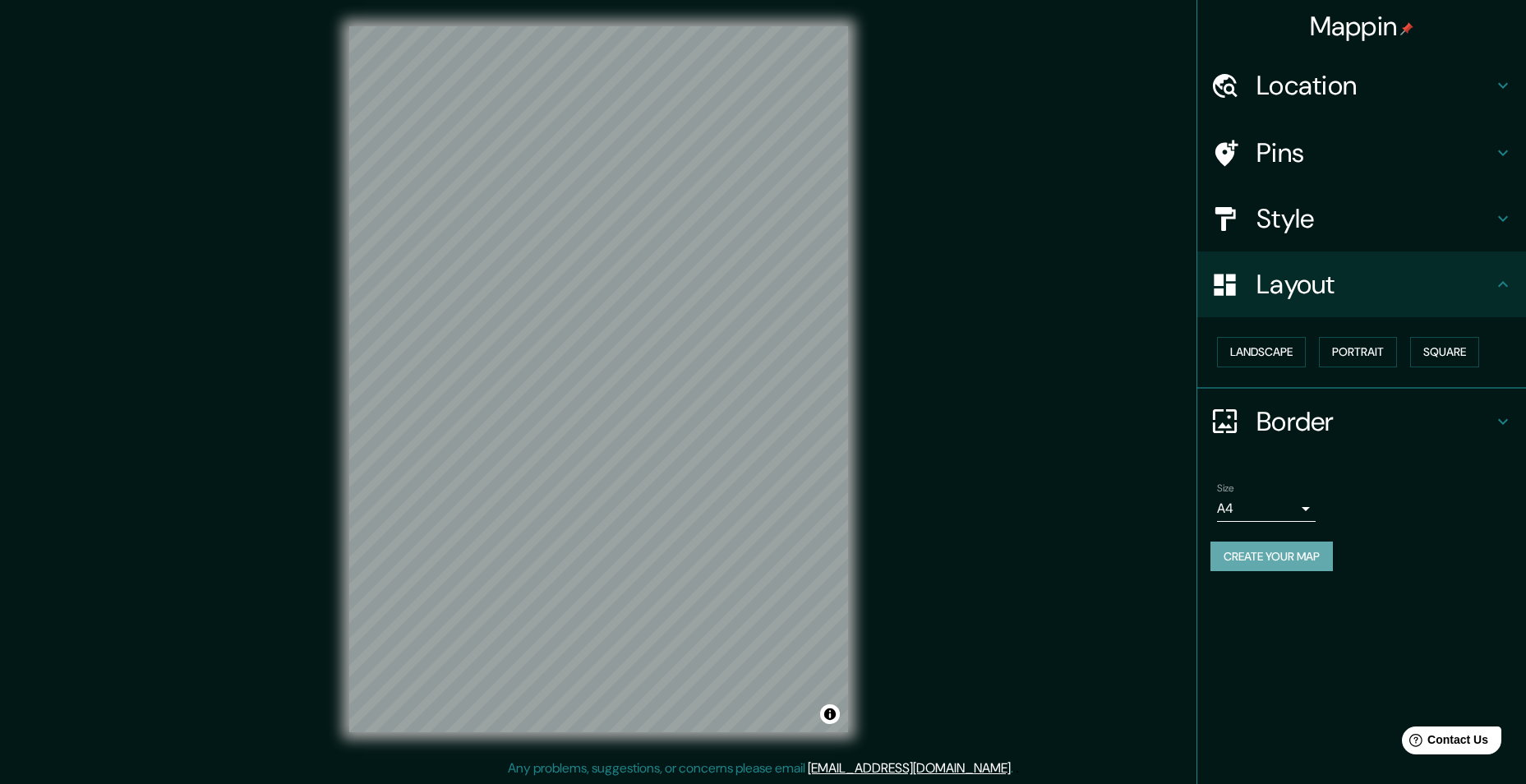
click at [1265, 549] on button "Create your map" at bounding box center [1272, 557] width 122 height 31
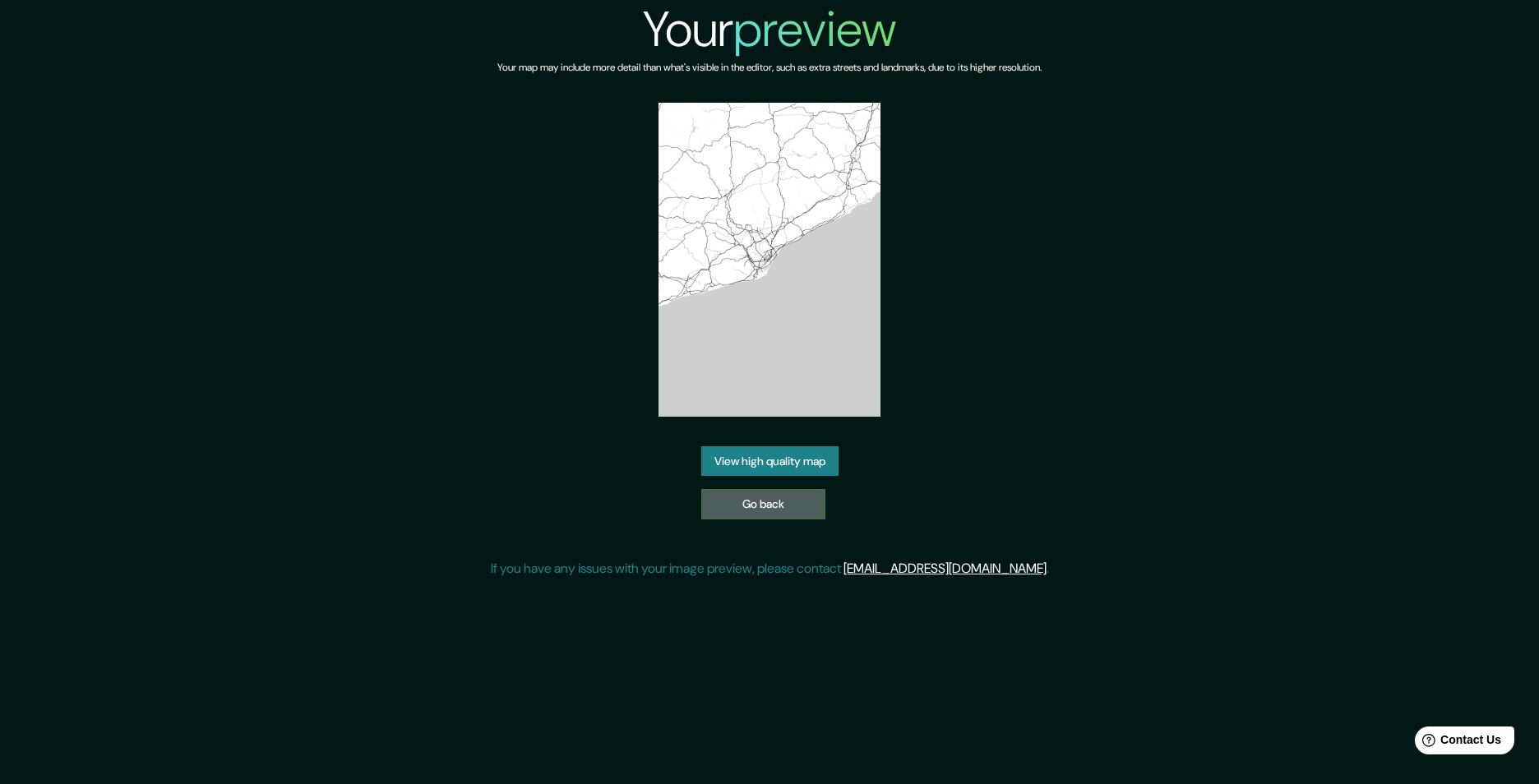
click at [789, 494] on link "Go back" at bounding box center [763, 504] width 124 height 31
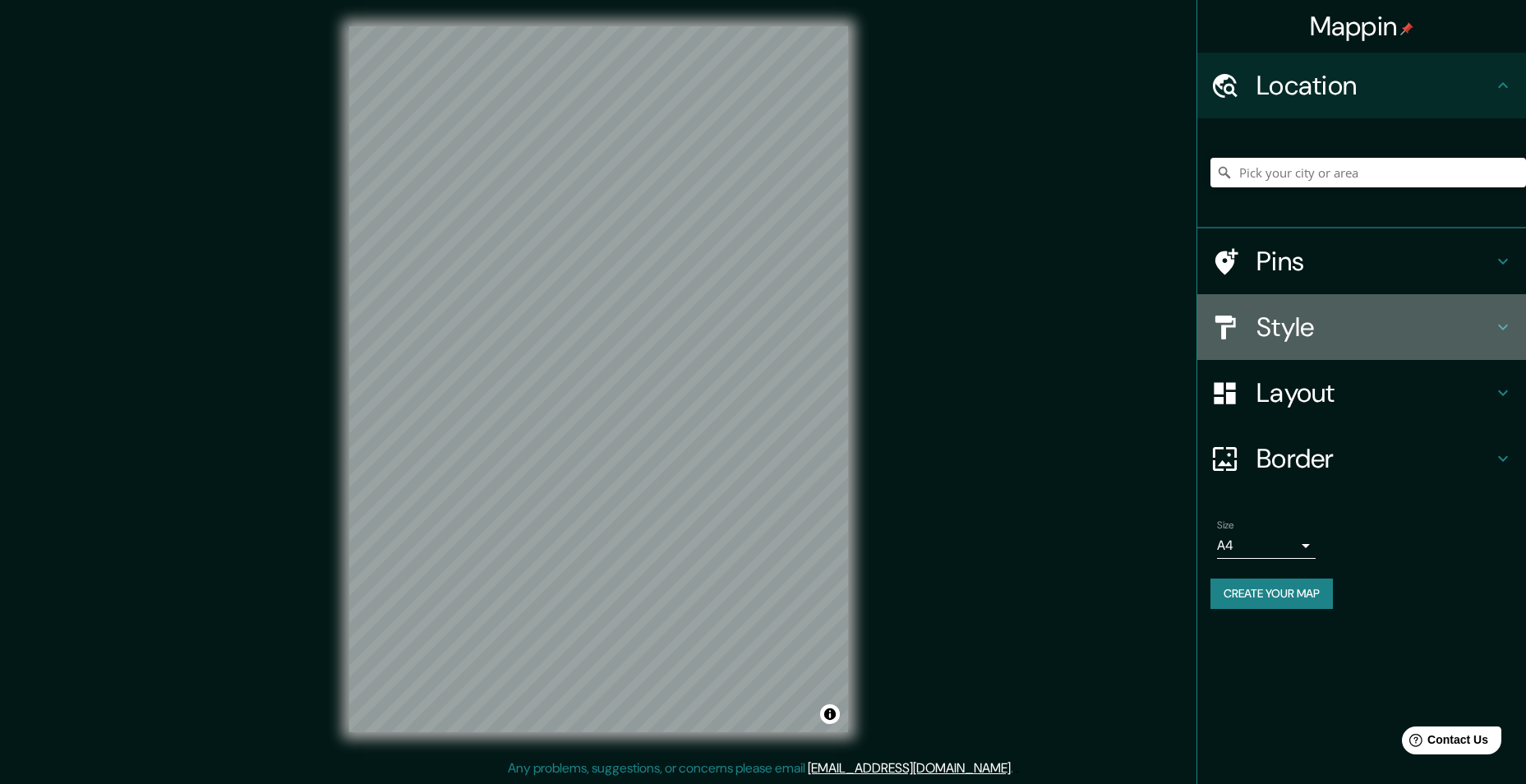
click at [1293, 334] on h4 "Style" at bounding box center [1374, 326] width 237 height 33
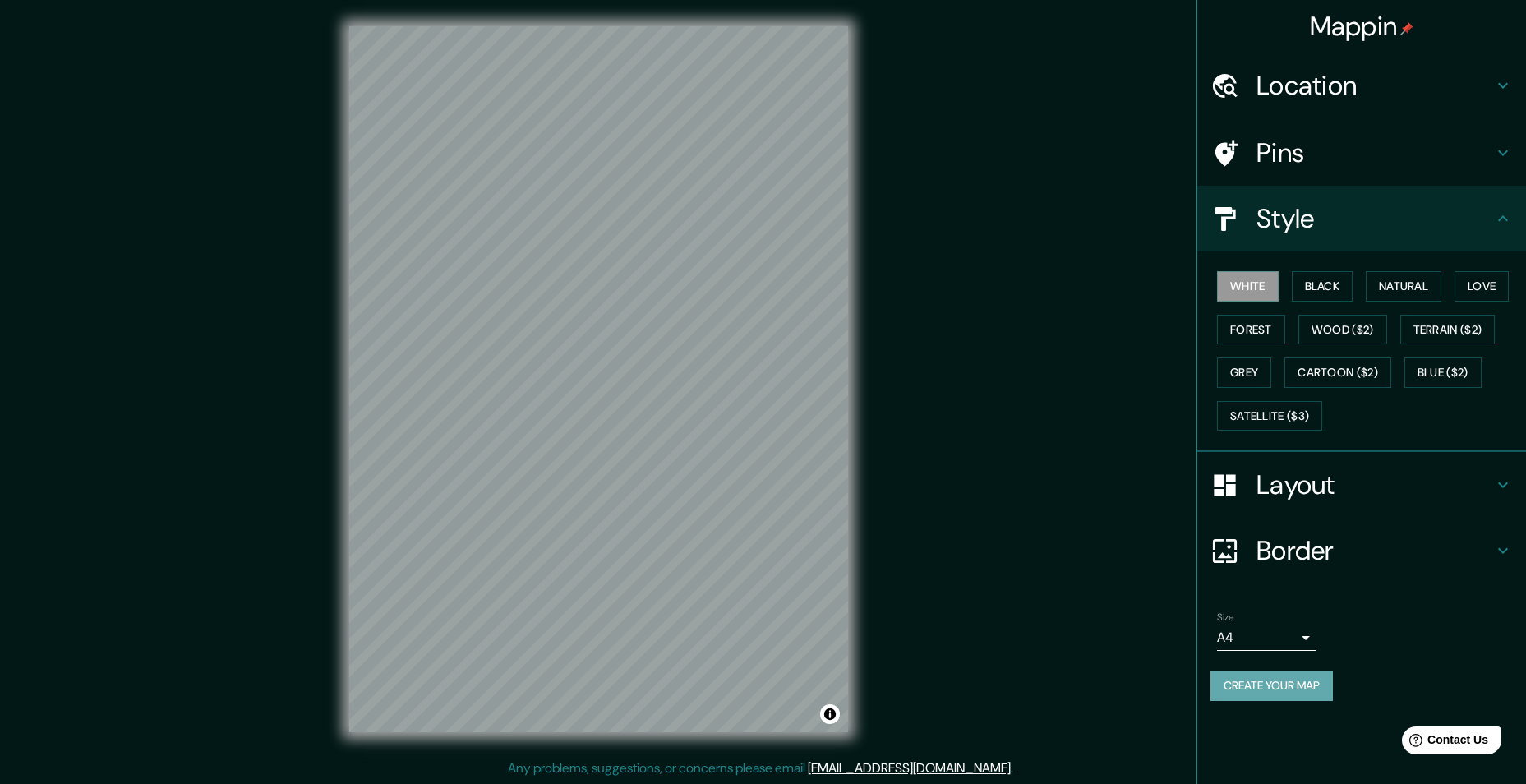
click at [1277, 683] on button "Create your map" at bounding box center [1272, 686] width 122 height 31
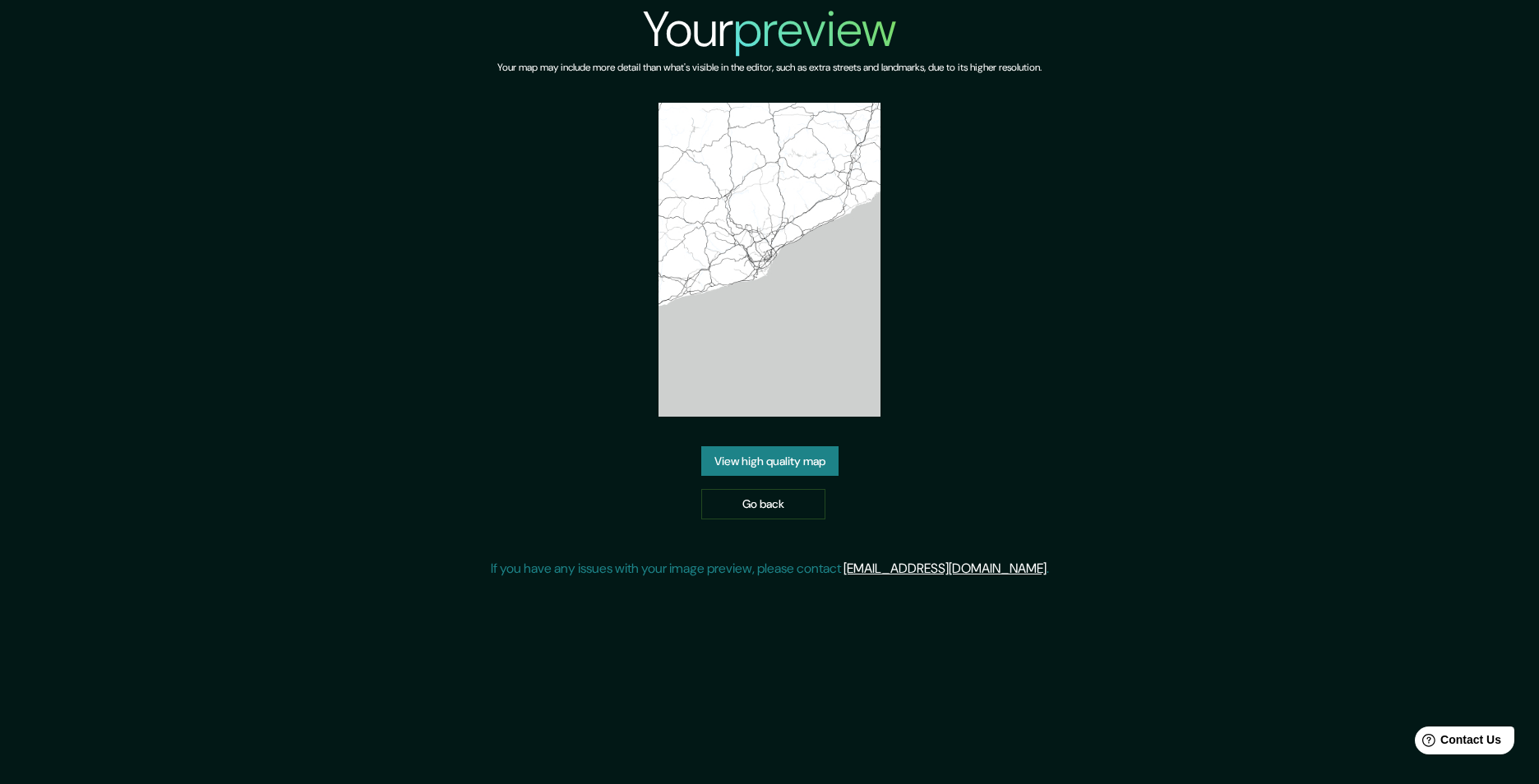
click at [771, 463] on link "View high quality map" at bounding box center [770, 461] width 137 height 31
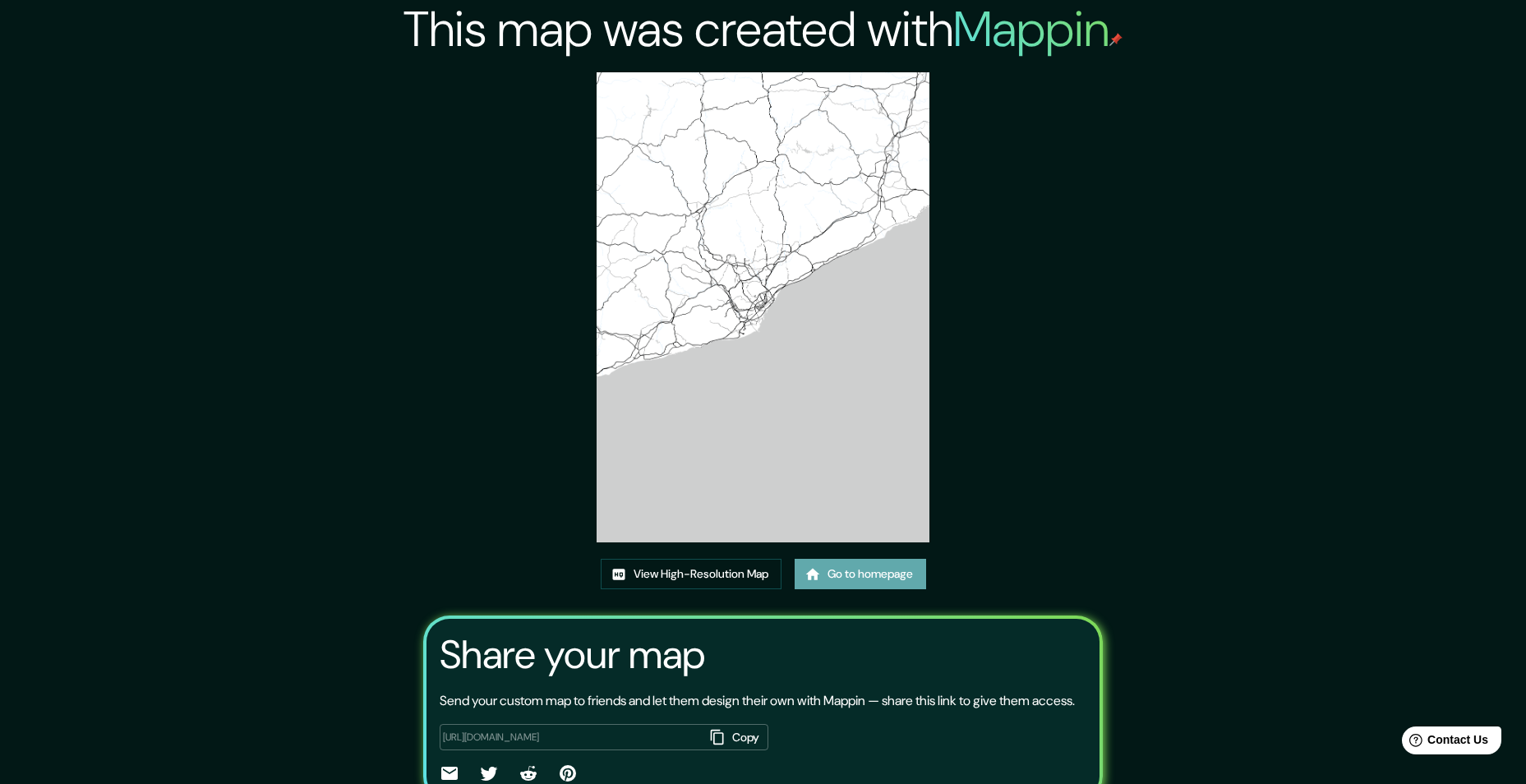
click at [856, 576] on link "Go to homepage" at bounding box center [860, 574] width 131 height 31
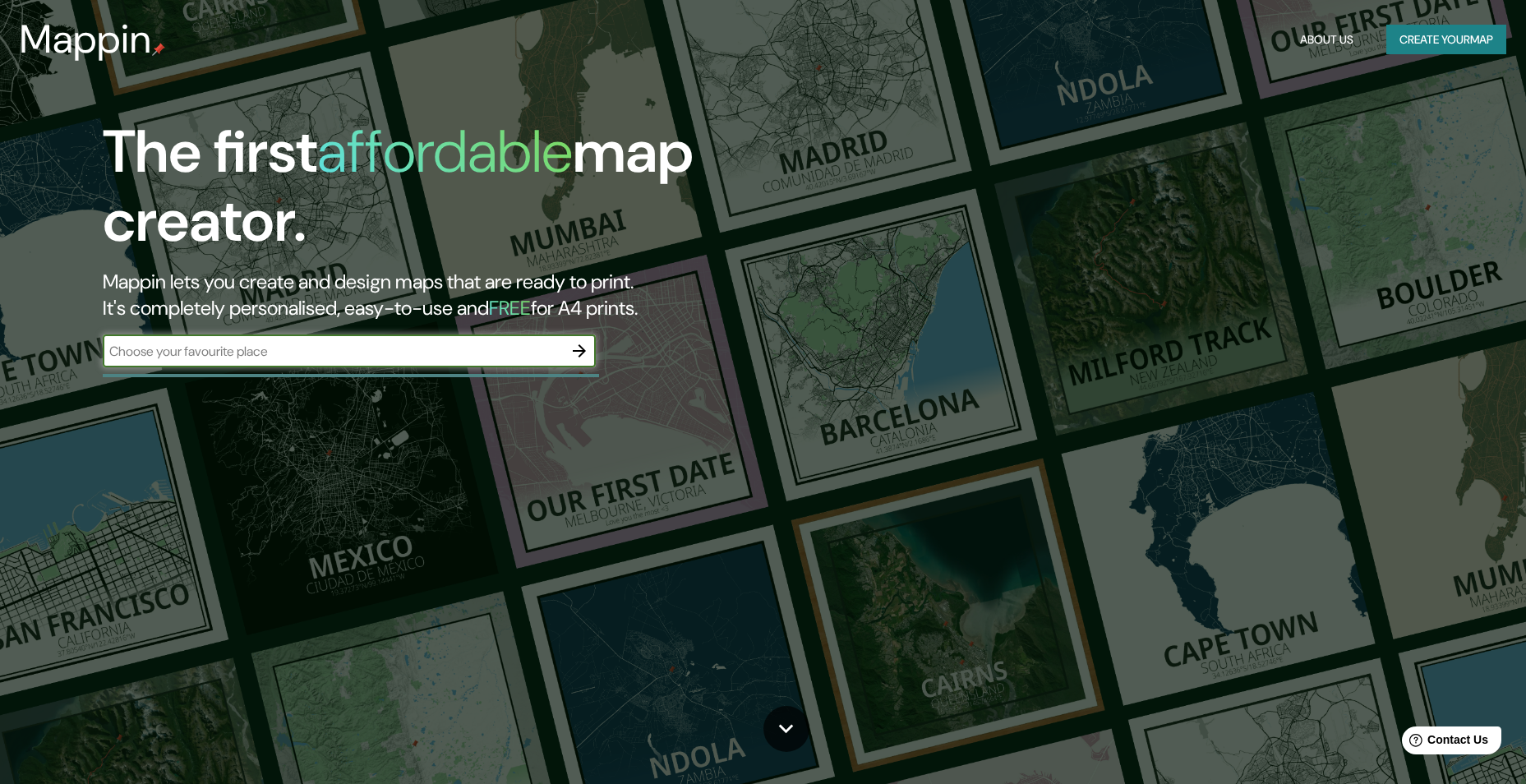
click at [497, 354] on input "text" at bounding box center [332, 351] width 460 height 19
type input "tibiqui cauca"
click at [582, 349] on icon "button" at bounding box center [580, 351] width 14 height 14
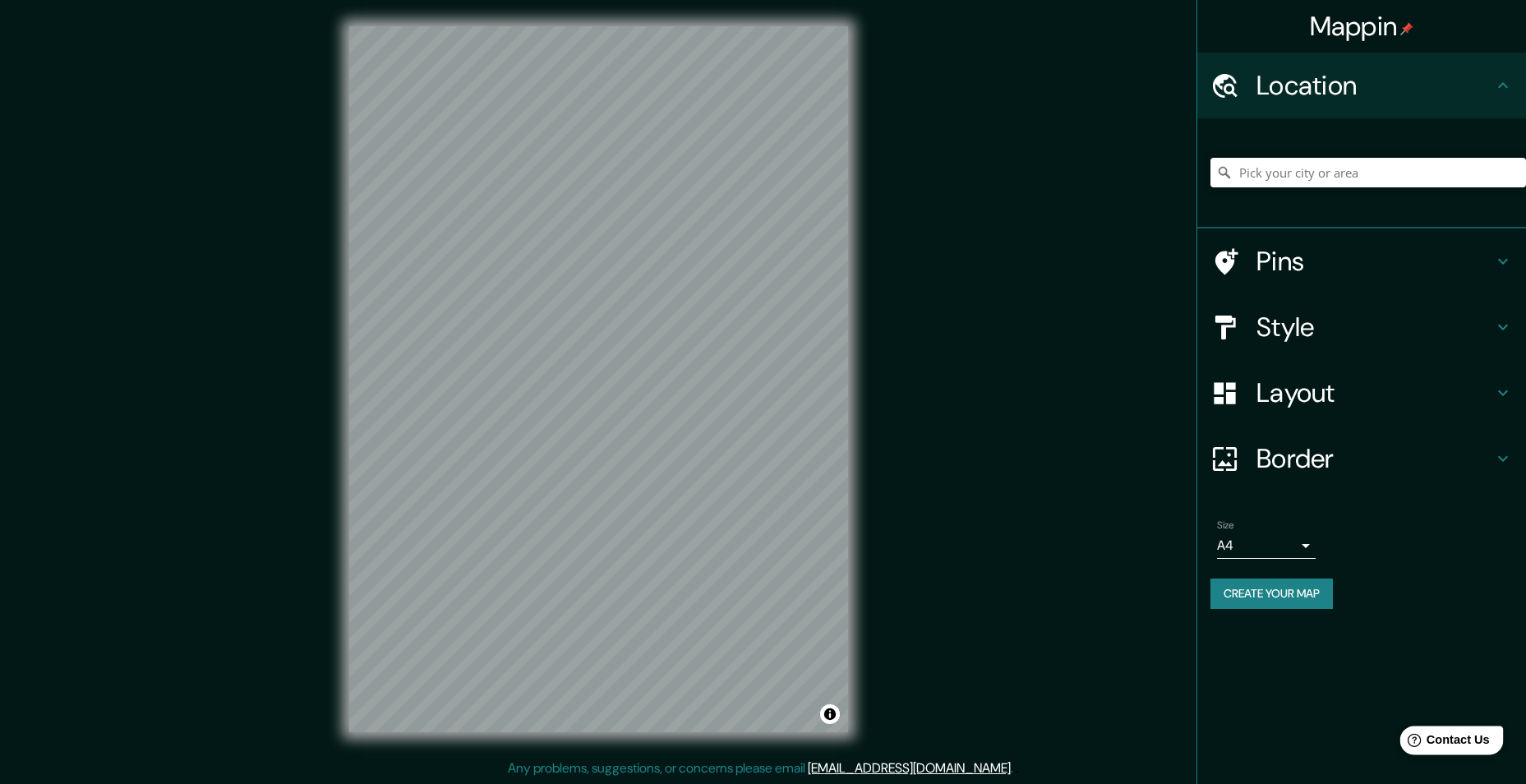
click at [1466, 739] on span "Contact Us" at bounding box center [1458, 740] width 64 height 14
